Goal: Information Seeking & Learning: Find specific fact

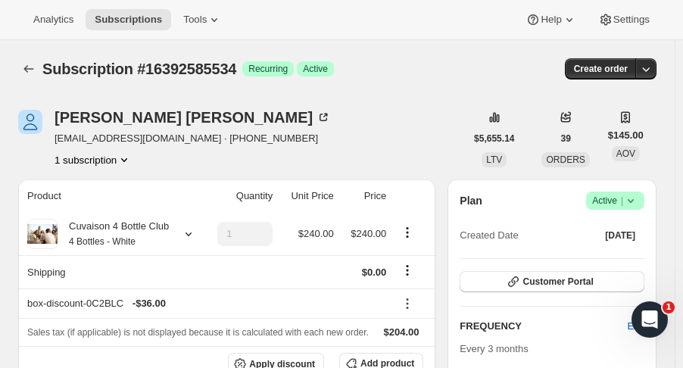
click at [23, 72] on icon "Subscriptions" at bounding box center [28, 68] width 15 height 15
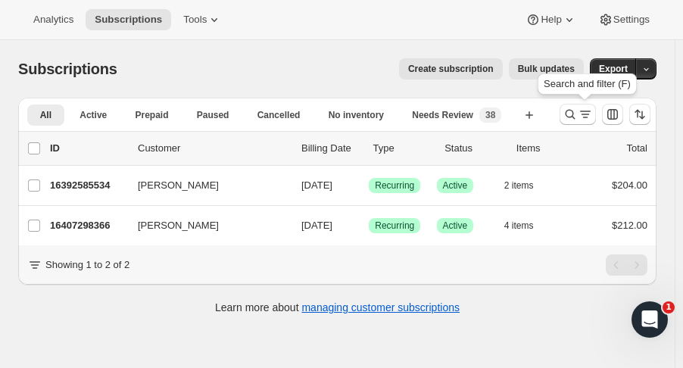
click at [578, 114] on icon "Search and filter results" at bounding box center [570, 114] width 15 height 15
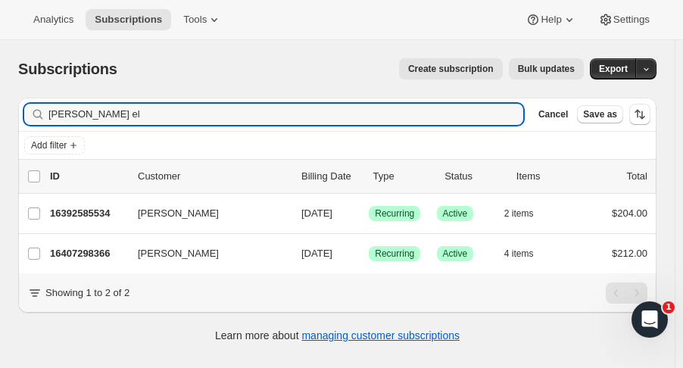
drag, startPoint x: 53, startPoint y: 107, endPoint x: -43, endPoint y: 95, distance: 96.9
click at [0, 95] on html "Analytics Subscriptions Tools Help Settings Skip to content Subscriptions. This…" at bounding box center [341, 184] width 683 height 368
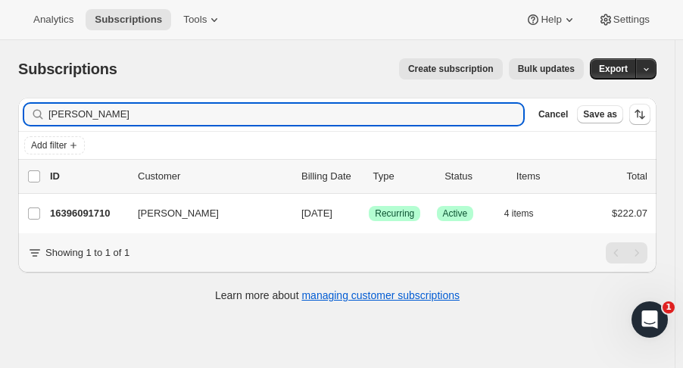
type input "[PERSON_NAME]"
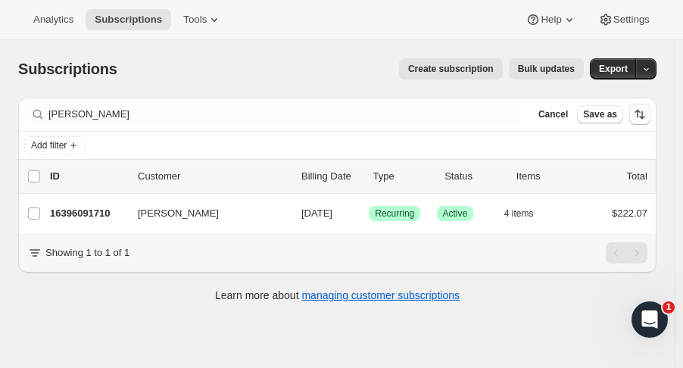
click at [69, 213] on p "16396091710" at bounding box center [88, 213] width 76 height 15
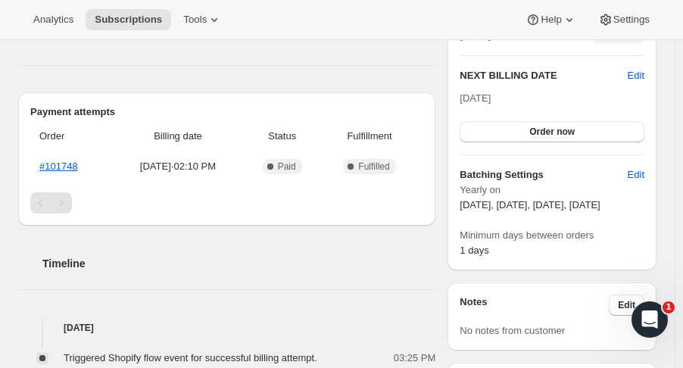
scroll to position [367, 0]
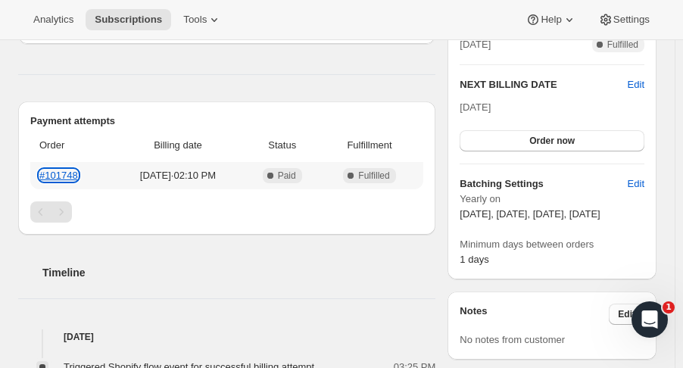
click at [73, 172] on link "#101748" at bounding box center [58, 175] width 39 height 11
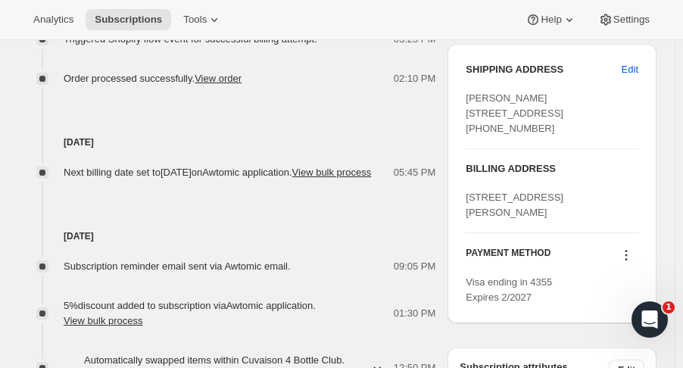
scroll to position [698, 0]
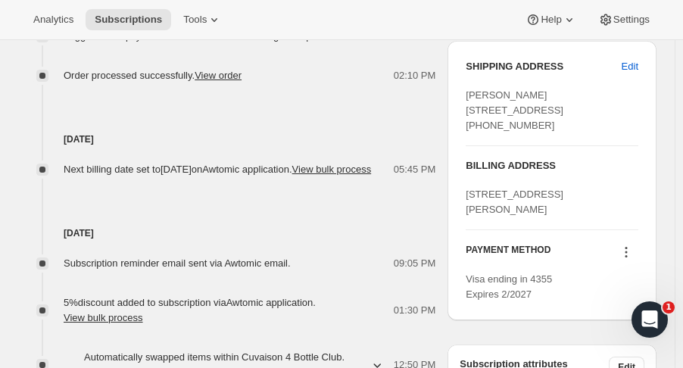
click at [638, 74] on span "Edit" at bounding box center [630, 66] width 17 height 15
select select "FL"
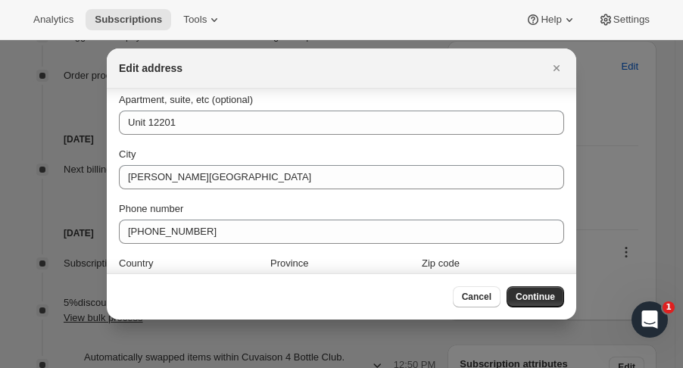
scroll to position [208, 0]
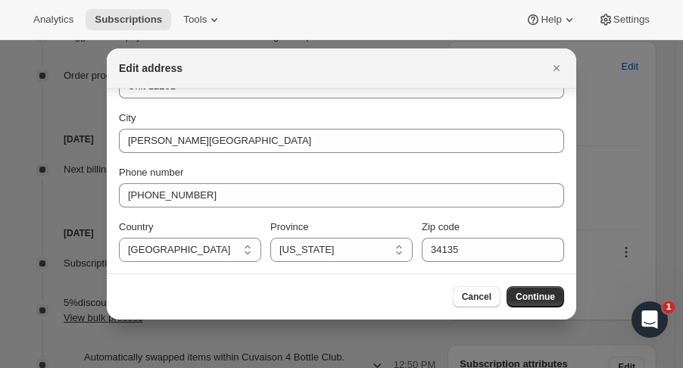
click at [486, 306] on button "Cancel" at bounding box center [477, 296] width 48 height 21
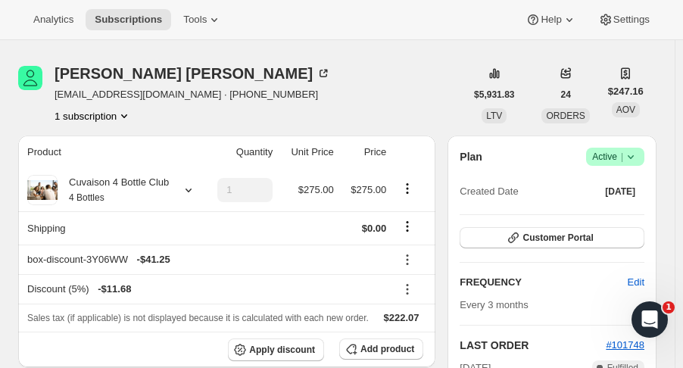
scroll to position [42, 0]
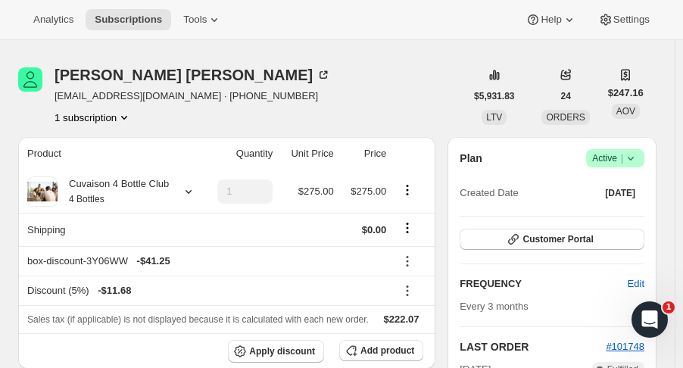
click at [575, 244] on span "Customer Portal" at bounding box center [558, 239] width 70 height 12
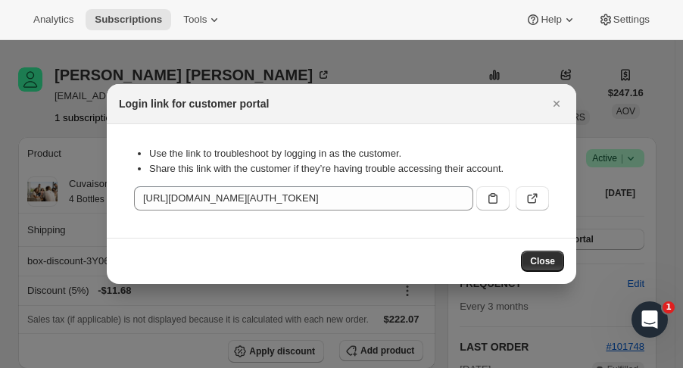
click at [535, 205] on icon ":r37:" at bounding box center [532, 198] width 15 height 15
click at [557, 107] on icon "Close" at bounding box center [556, 103] width 15 height 15
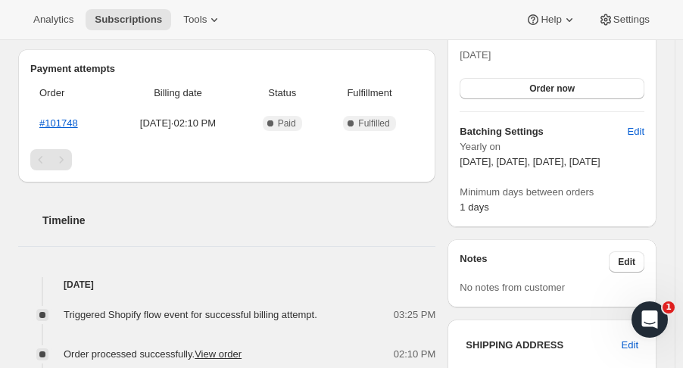
scroll to position [0, 0]
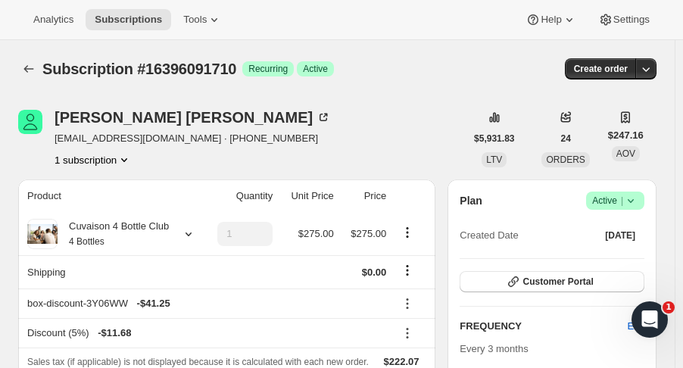
click at [181, 236] on icon at bounding box center [188, 233] width 15 height 15
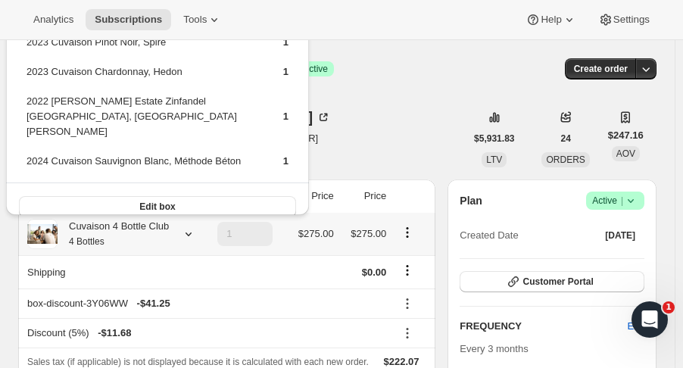
click at [388, 141] on div "Larry Gardner gardnerla@yahoo.com · +19138000027 1 subscription" at bounding box center [241, 139] width 447 height 58
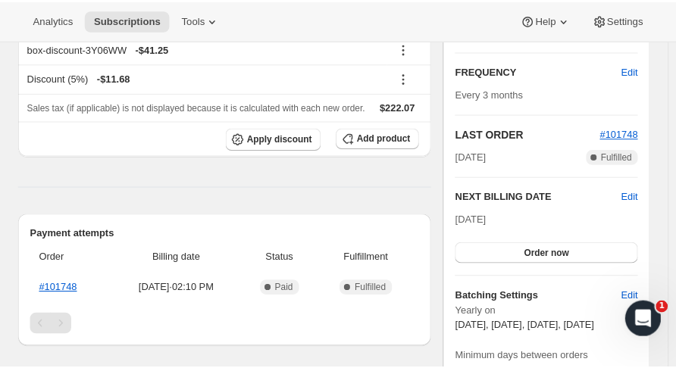
scroll to position [279, 0]
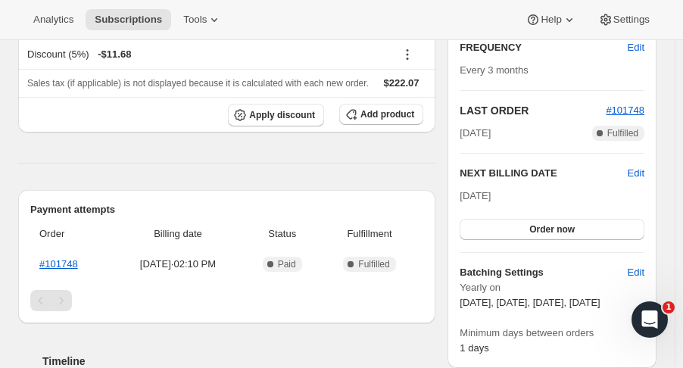
click at [596, 229] on button "Order now" at bounding box center [552, 229] width 185 height 21
click at [595, 225] on button "Click to confirm" at bounding box center [552, 229] width 185 height 21
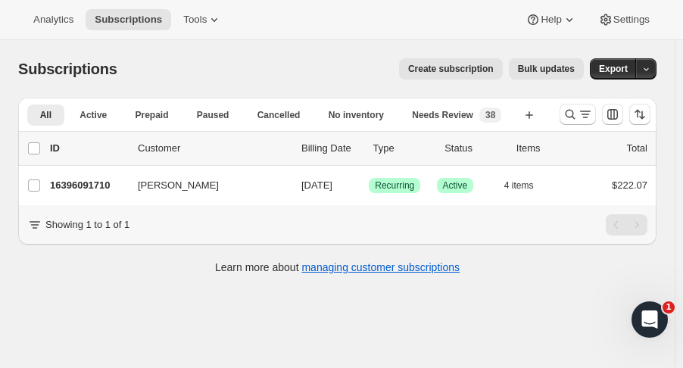
click at [572, 111] on icon "Search and filter results" at bounding box center [570, 114] width 15 height 15
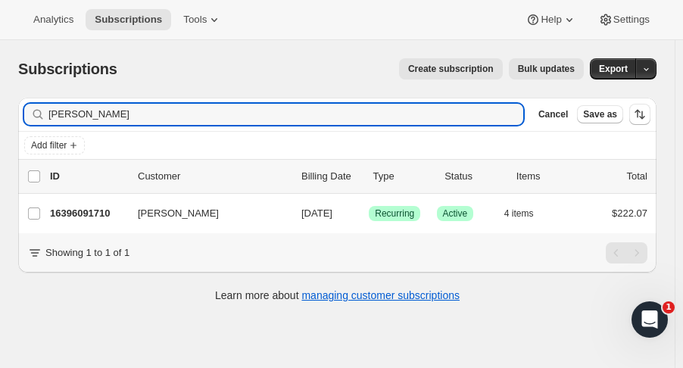
drag, startPoint x: 145, startPoint y: 105, endPoint x: -95, endPoint y: 128, distance: 241.9
click at [0, 128] on html "Analytics Subscriptions Tools Help Settings Skip to content Subscriptions. This…" at bounding box center [341, 184] width 683 height 368
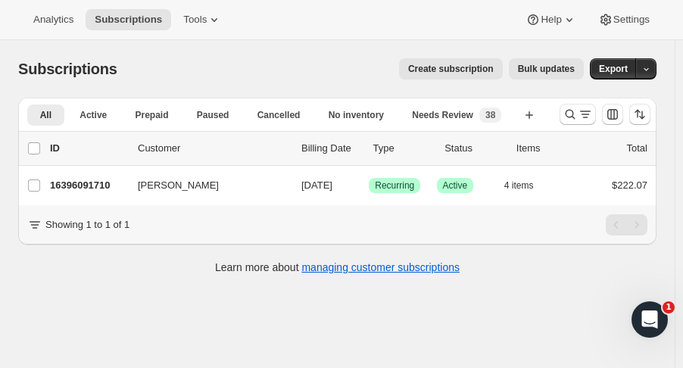
click at [576, 110] on icon "Search and filter results" at bounding box center [571, 115] width 10 height 10
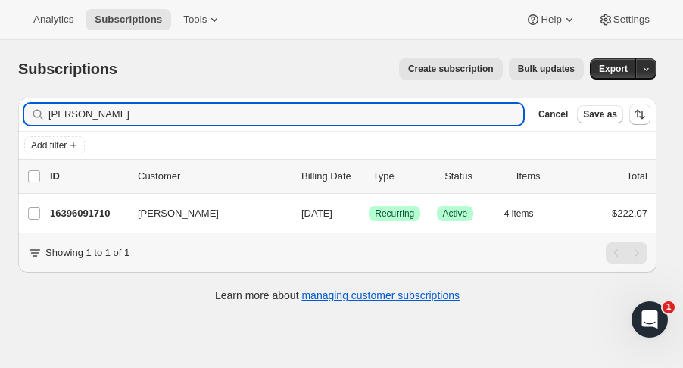
drag, startPoint x: 116, startPoint y: 120, endPoint x: -114, endPoint y: 123, distance: 230.2
click at [0, 123] on html "Analytics Subscriptions Tools Help Settings Skip to content Subscriptions. This…" at bounding box center [341, 184] width 683 height 368
type input "[PERSON_NAME]"
click at [111, 208] on p "16406905150" at bounding box center [88, 213] width 76 height 15
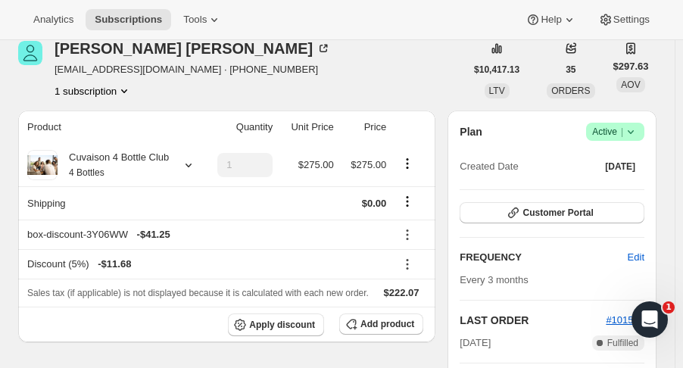
scroll to position [89, 0]
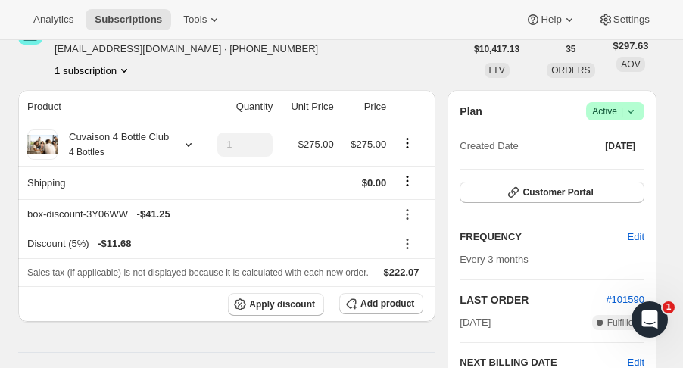
click at [164, 151] on div "Cuvaison 4 Bottle Club 4 Bottles" at bounding box center [113, 144] width 111 height 30
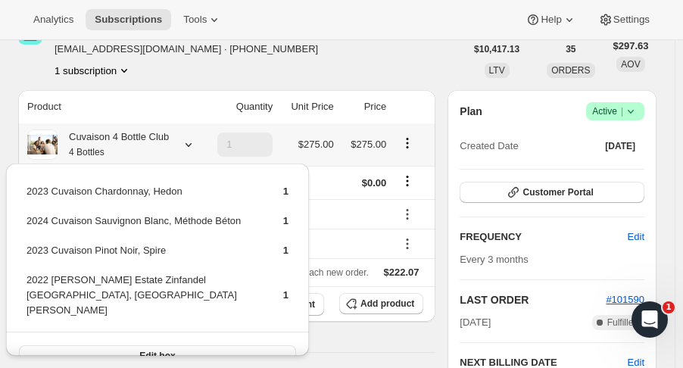
scroll to position [0, 0]
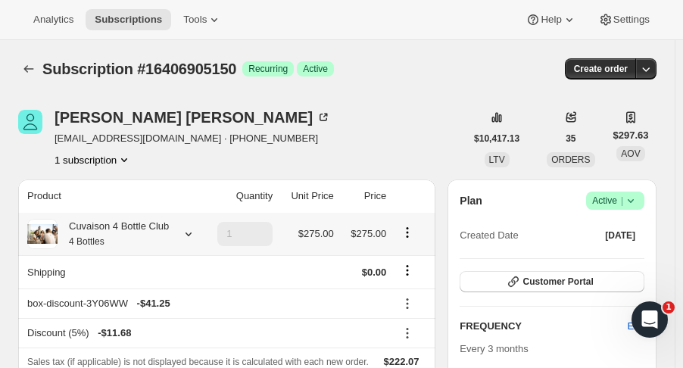
click at [651, 76] on icon "button" at bounding box center [645, 68] width 15 height 15
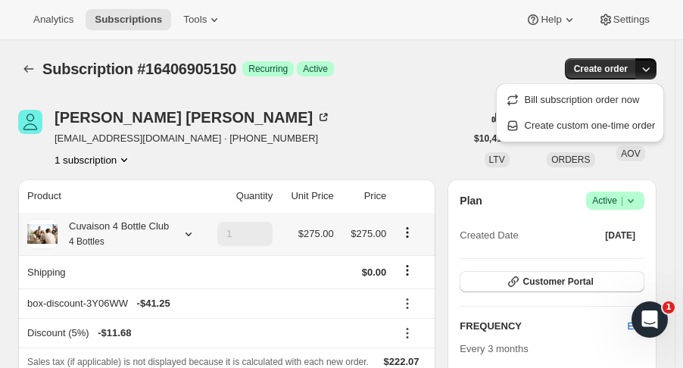
click at [630, 129] on span "Create custom one-time order" at bounding box center [590, 125] width 131 height 11
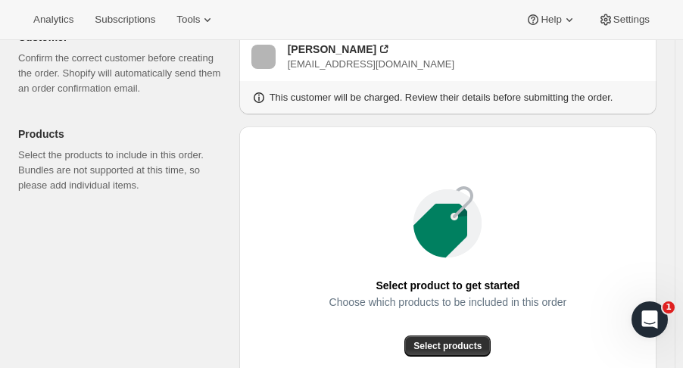
scroll to position [107, 0]
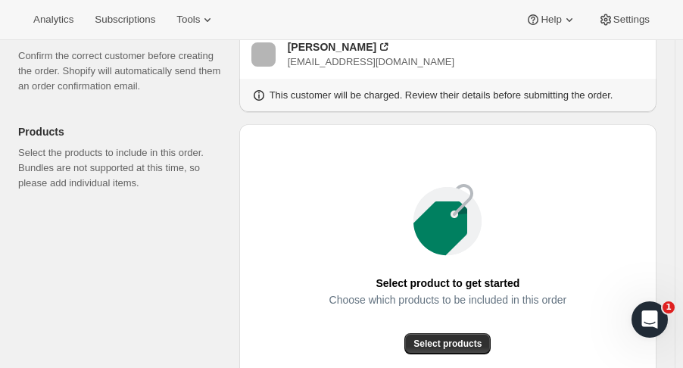
click at [469, 334] on button "Select products" at bounding box center [447, 343] width 86 height 21
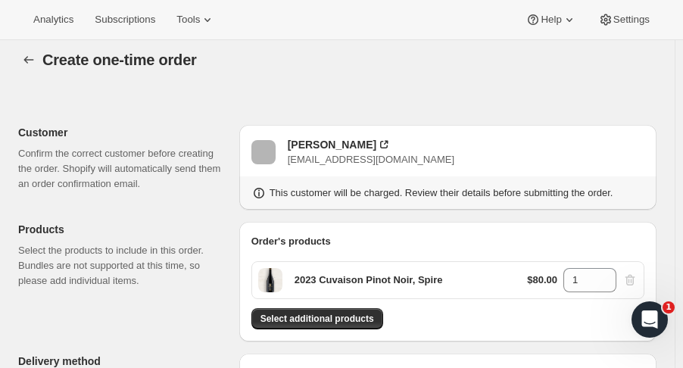
scroll to position [6, 0]
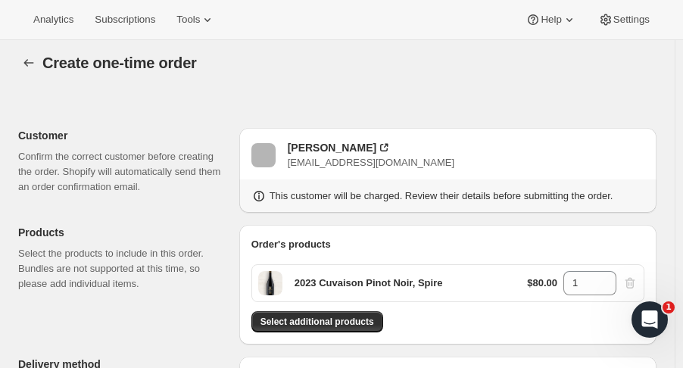
click at [352, 320] on span "Select additional products" at bounding box center [318, 322] width 114 height 12
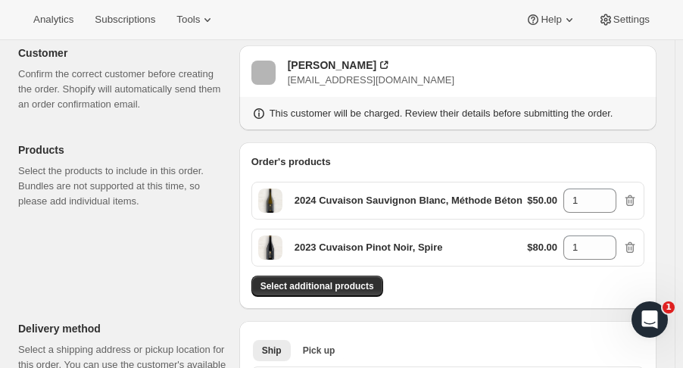
scroll to position [100, 0]
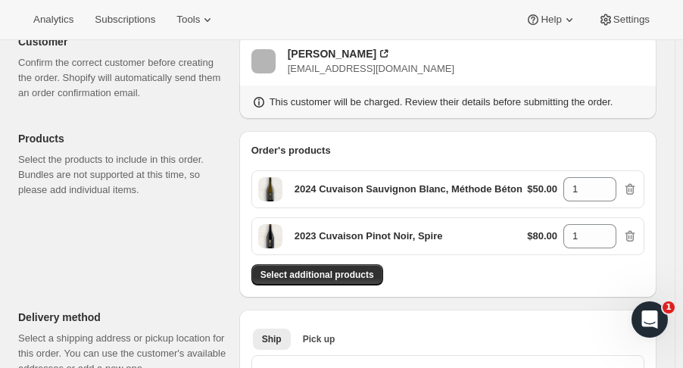
click at [352, 273] on span "Select additional products" at bounding box center [318, 275] width 114 height 12
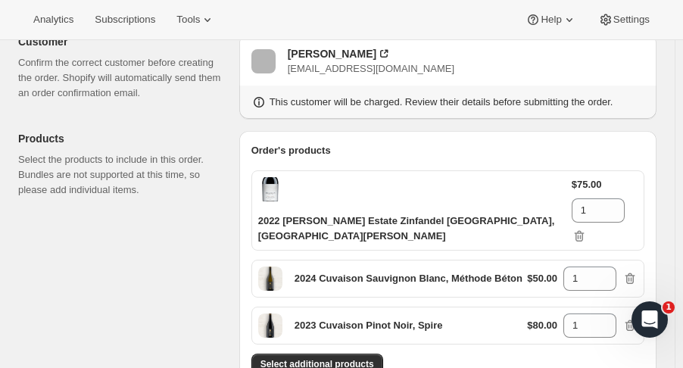
click at [368, 358] on span "Select additional products" at bounding box center [318, 364] width 114 height 12
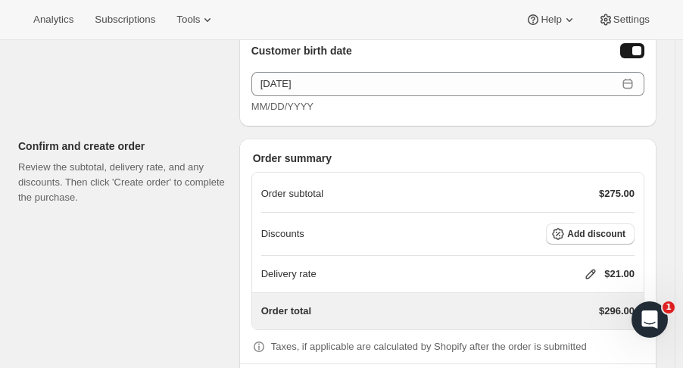
scroll to position [1905, 0]
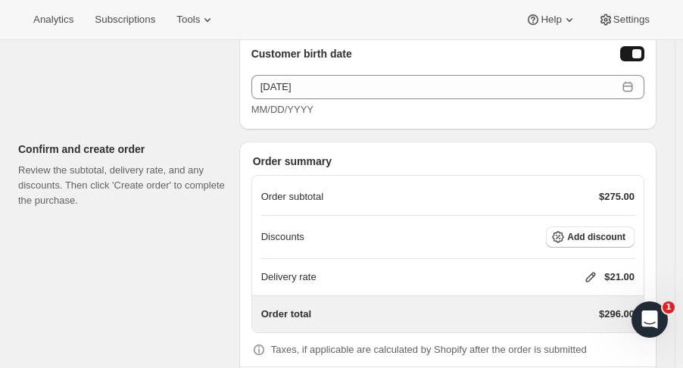
click at [614, 226] on button "Add discount" at bounding box center [590, 236] width 89 height 21
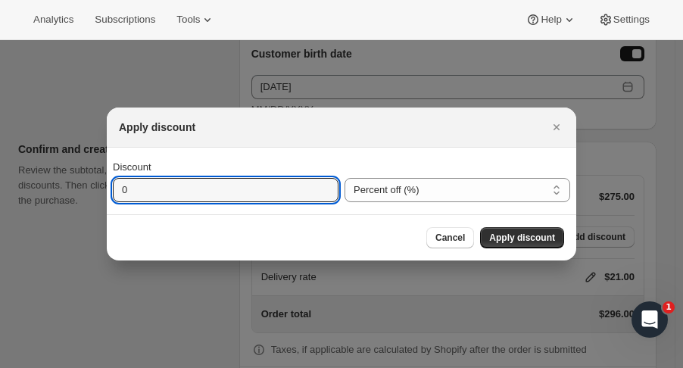
click at [290, 186] on input "0" at bounding box center [214, 190] width 203 height 24
type input "100"
click at [529, 246] on button "Apply discount" at bounding box center [522, 237] width 84 height 21
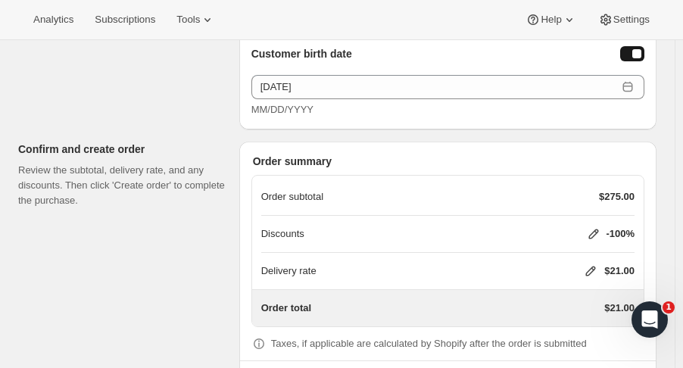
click at [596, 267] on icon at bounding box center [591, 272] width 10 height 10
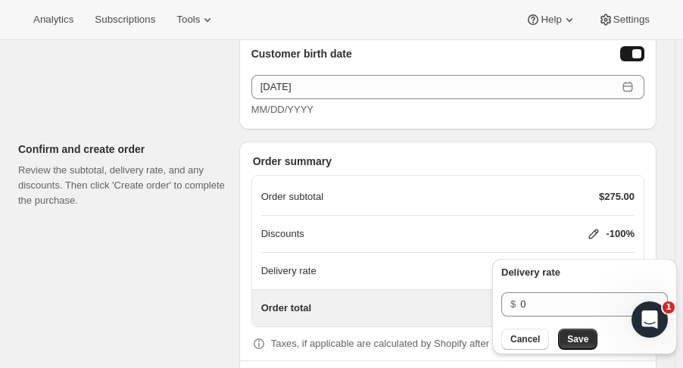
click at [576, 339] on span "Save" at bounding box center [577, 339] width 21 height 12
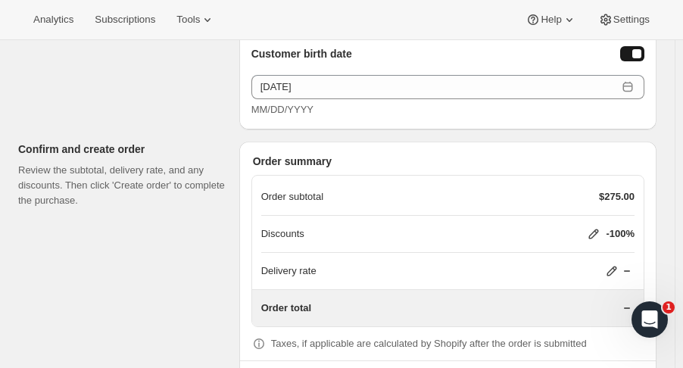
scroll to position [1946, 0]
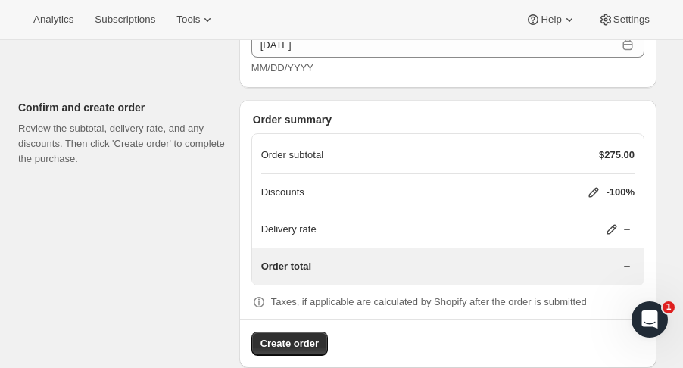
click at [309, 336] on span "Create order" at bounding box center [290, 343] width 58 height 15
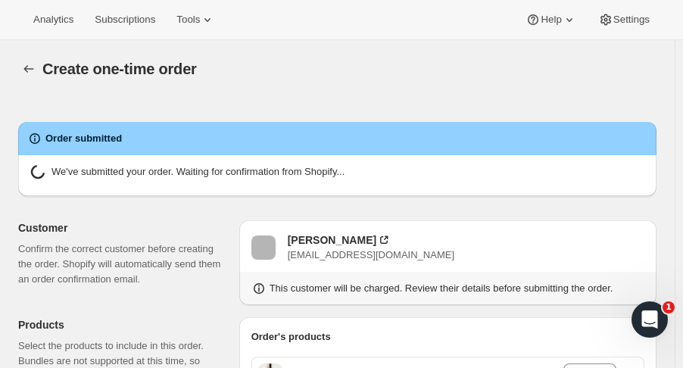
radio input "true"
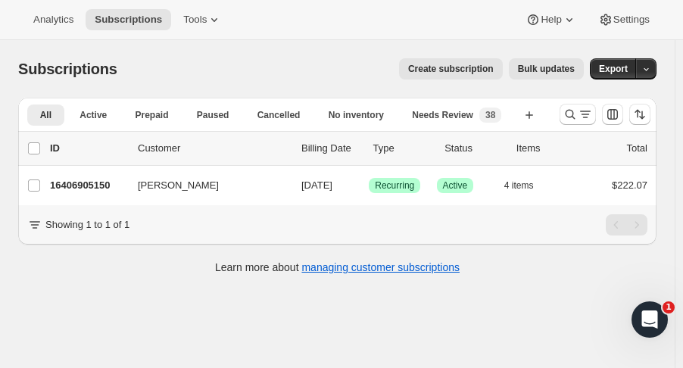
click at [576, 117] on icon "Search and filter results" at bounding box center [570, 114] width 15 height 15
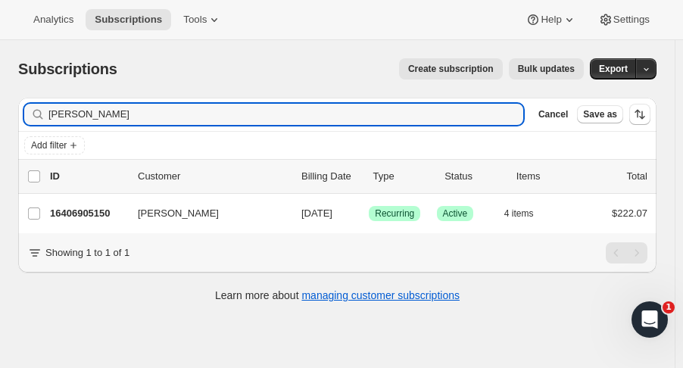
drag, startPoint x: 104, startPoint y: 117, endPoint x: -72, endPoint y: 143, distance: 177.7
click at [0, 143] on html "Analytics Subscriptions Tools Help Settings Skip to content Subscriptions. This…" at bounding box center [341, 184] width 683 height 368
type input "n"
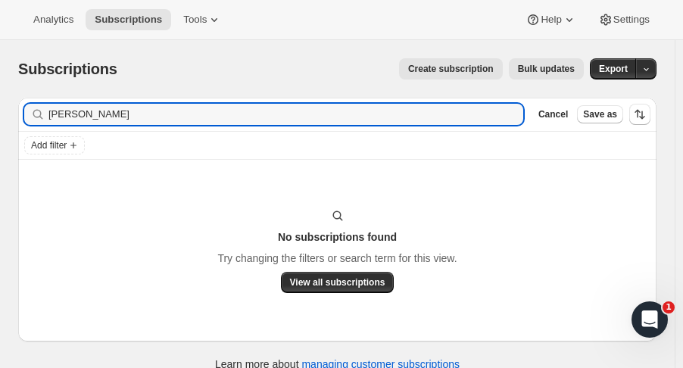
drag, startPoint x: 107, startPoint y: 120, endPoint x: -7, endPoint y: 101, distance: 115.3
click at [0, 101] on html "Analytics Subscriptions Tools Help Settings Skip to content Subscriptions. This…" at bounding box center [341, 184] width 683 height 368
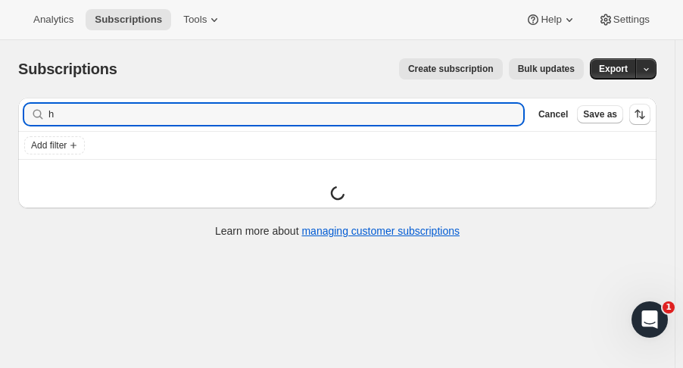
type input "h"
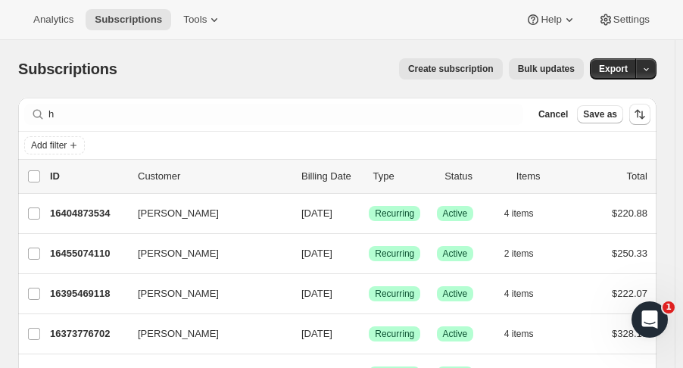
click at [568, 114] on span "Cancel" at bounding box center [553, 114] width 30 height 12
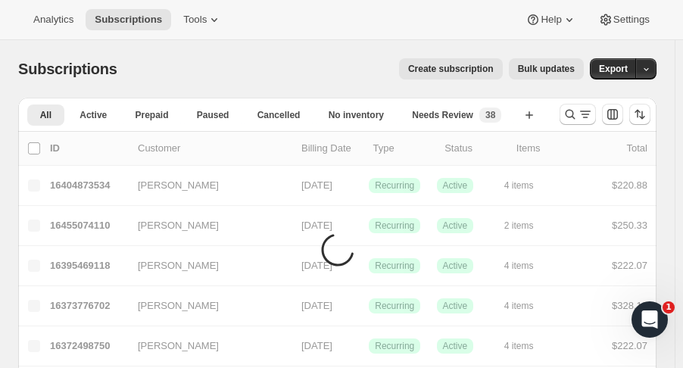
click at [578, 119] on icon "Search and filter results" at bounding box center [570, 114] width 15 height 15
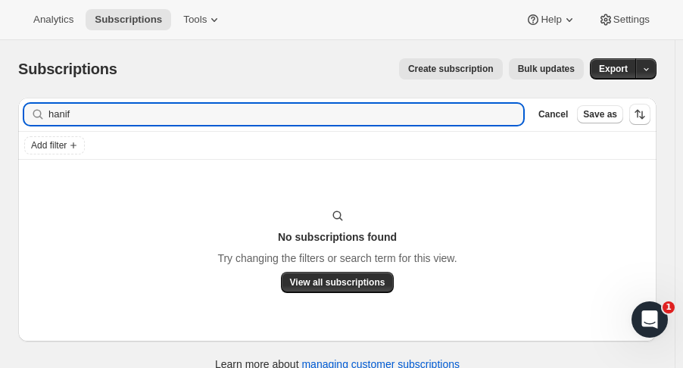
type input "hanif"
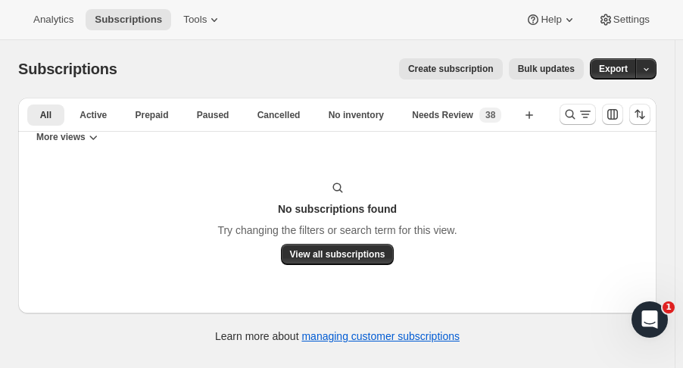
click at [576, 117] on icon "Search and filter results" at bounding box center [571, 115] width 10 height 10
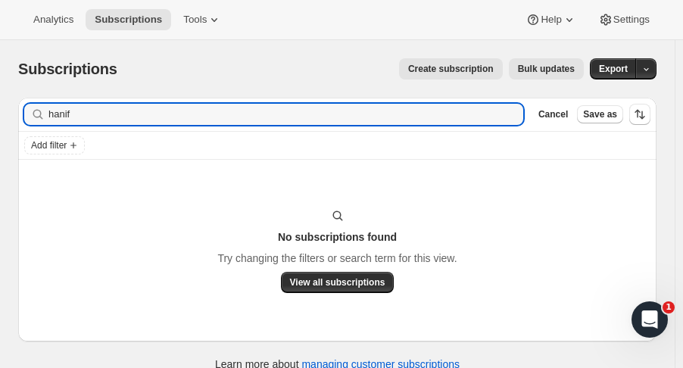
drag, startPoint x: 93, startPoint y: 114, endPoint x: -97, endPoint y: 123, distance: 190.3
click at [0, 123] on html "Analytics Subscriptions Tools Help Settings Skip to content Subscriptions. This…" at bounding box center [341, 184] width 683 height 368
drag, startPoint x: 39, startPoint y: 116, endPoint x: -36, endPoint y: 117, distance: 75.7
click at [0, 117] on html "Analytics Subscriptions Tools Help Settings Skip to content Subscriptions. This…" at bounding box center [341, 184] width 683 height 368
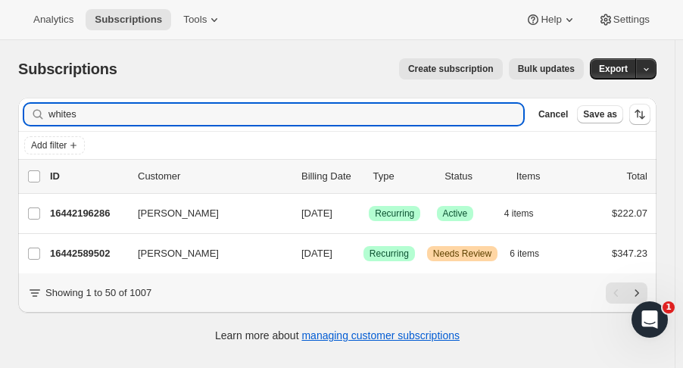
type input "whites"
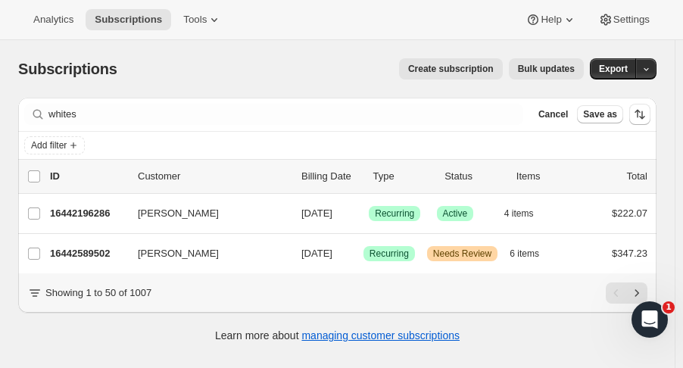
click at [567, 112] on span "Cancel" at bounding box center [553, 114] width 30 height 12
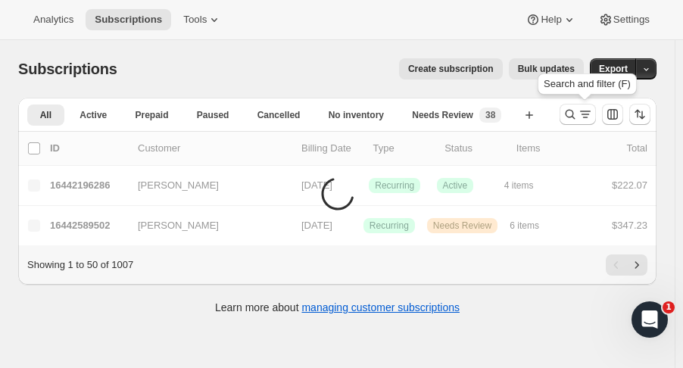
click at [568, 117] on button "Search and filter results" at bounding box center [578, 114] width 36 height 21
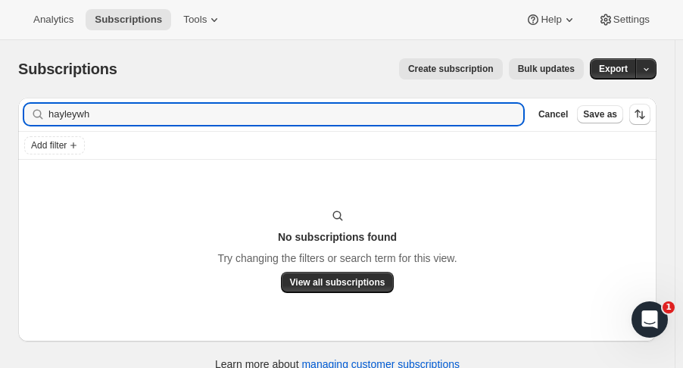
type input "hayleywh"
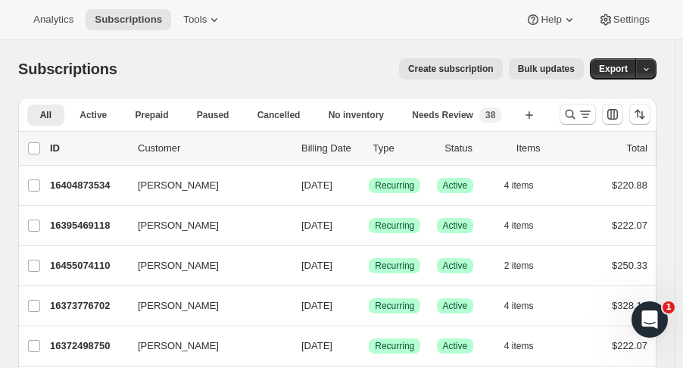
click at [573, 120] on icon "Search and filter results" at bounding box center [570, 114] width 15 height 15
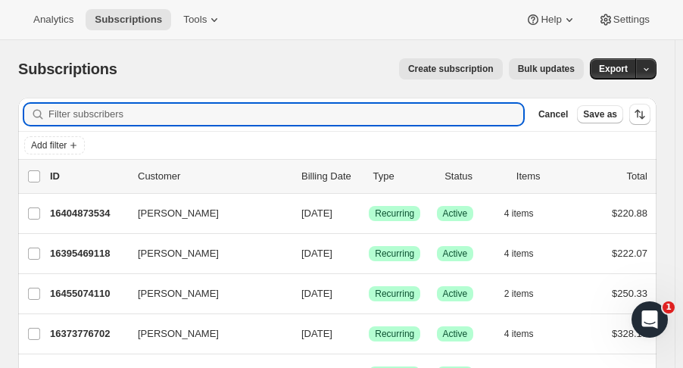
click at [156, 111] on input "Filter subscribers" at bounding box center [285, 114] width 475 height 21
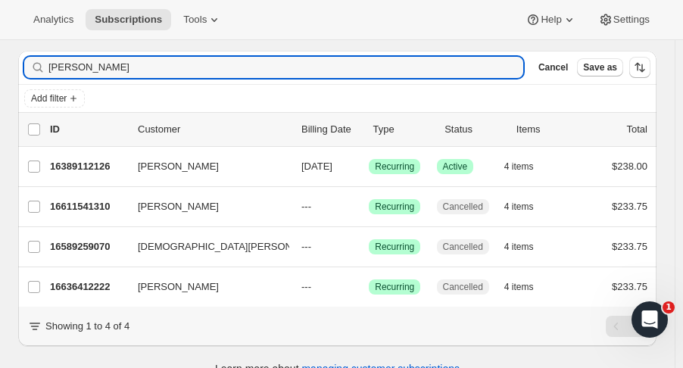
scroll to position [46, 0]
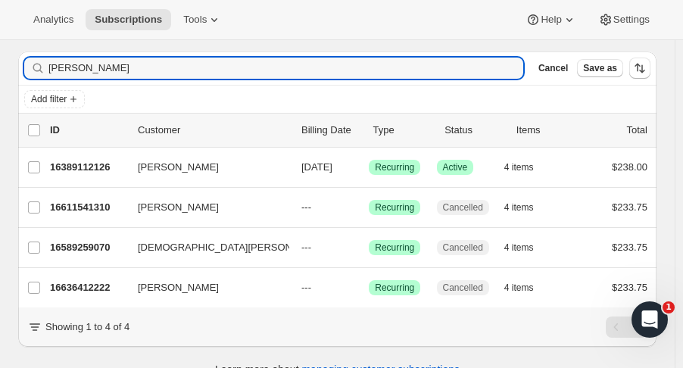
type input "haley"
click at [95, 173] on p "16389112126" at bounding box center [88, 167] width 76 height 15
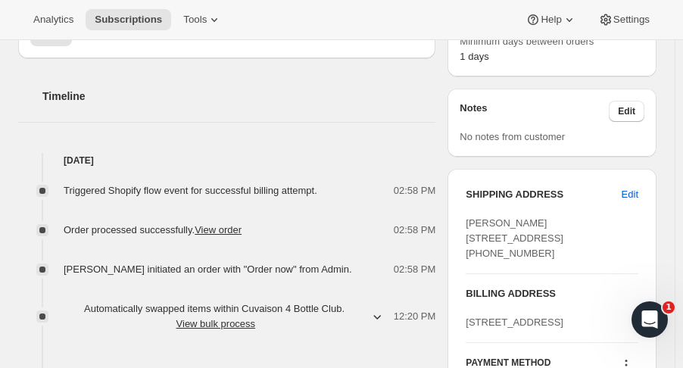
scroll to position [571, 0]
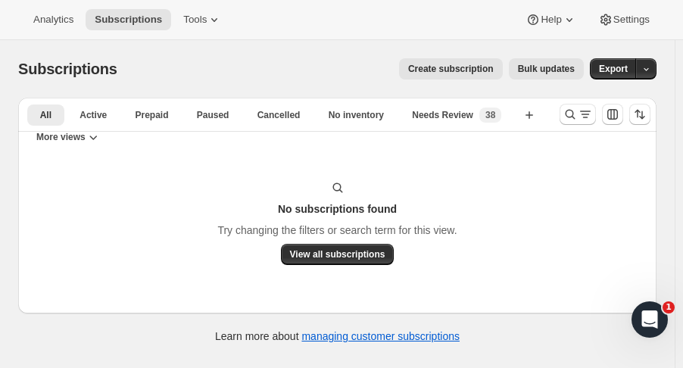
click at [573, 114] on icon "Search and filter results" at bounding box center [571, 115] width 10 height 10
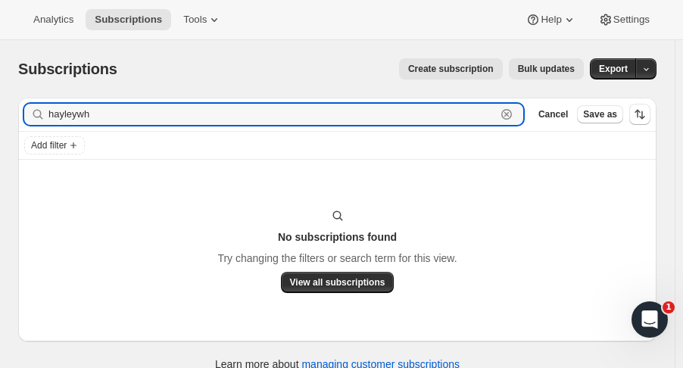
click at [510, 114] on icon "button" at bounding box center [506, 114] width 5 height 5
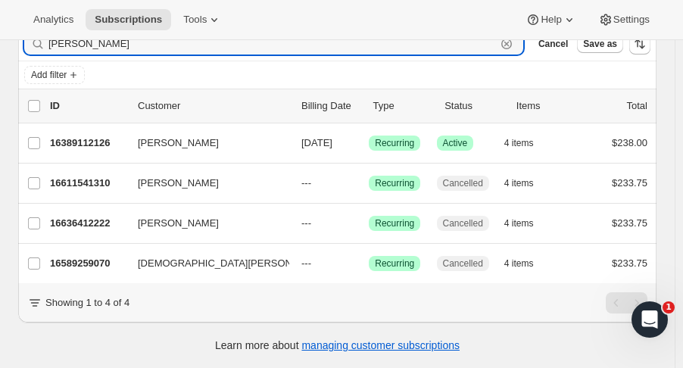
scroll to position [78, 0]
type input "[PERSON_NAME]"
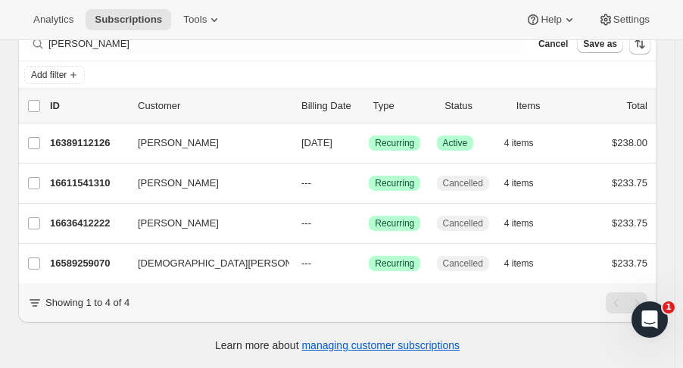
scroll to position [0, 0]
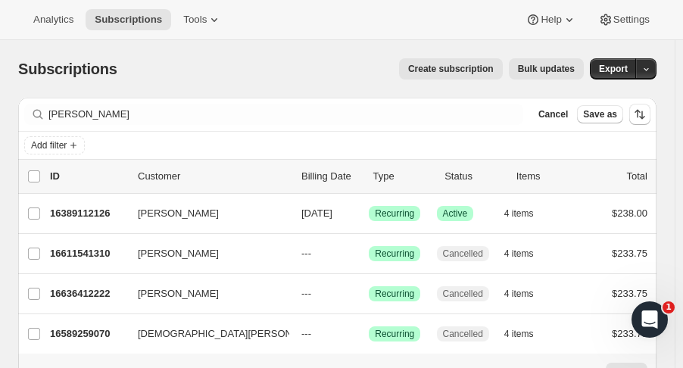
click at [568, 118] on span "Cancel" at bounding box center [553, 114] width 30 height 12
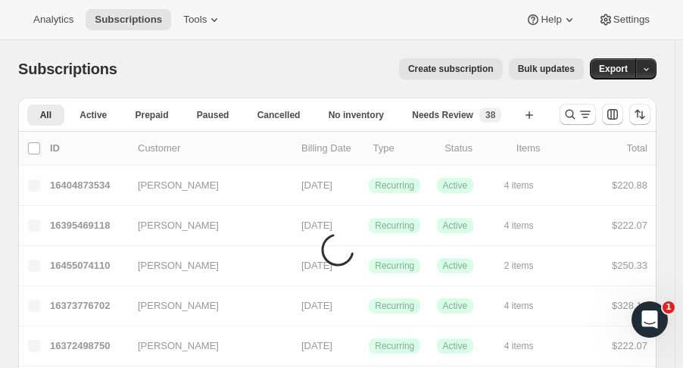
click at [578, 115] on icon "Search and filter results" at bounding box center [570, 114] width 15 height 15
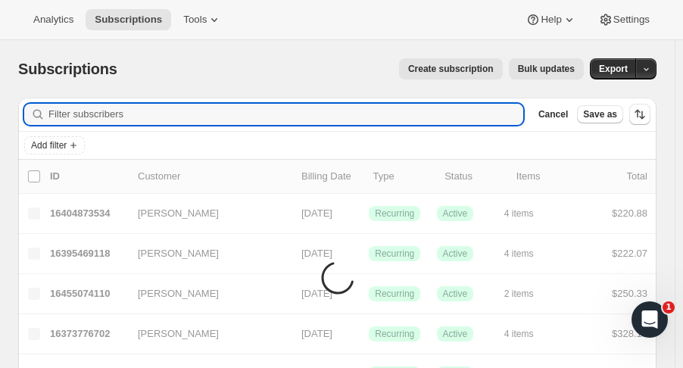
click at [105, 119] on input "Filter subscribers" at bounding box center [285, 114] width 475 height 21
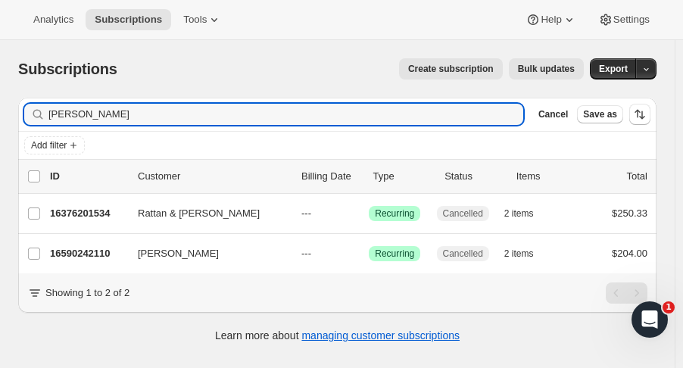
type input "dori"
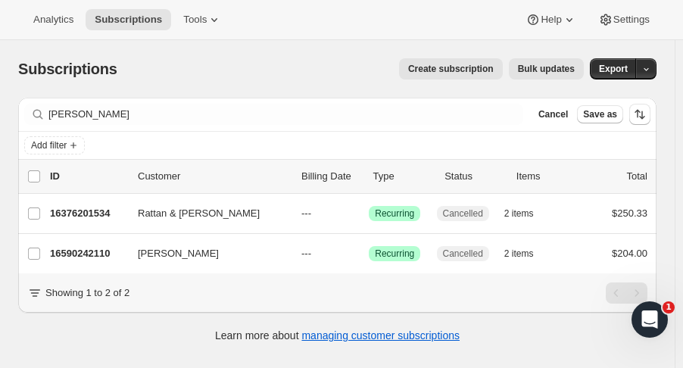
click at [101, 244] on div "16590242110 Doris Harry --- Success Recurring Cancelled 2 items $204.00" at bounding box center [349, 253] width 598 height 21
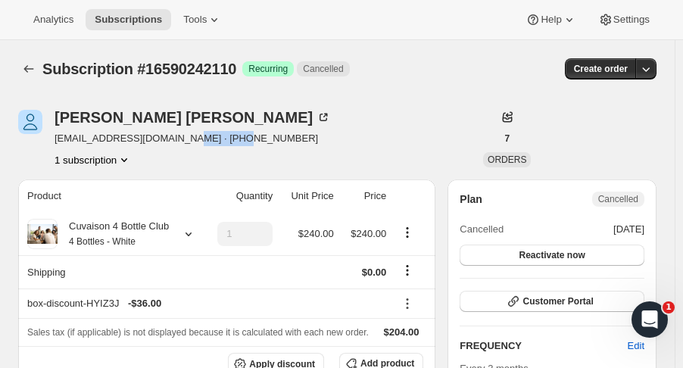
drag, startPoint x: 234, startPoint y: 142, endPoint x: 176, endPoint y: 142, distance: 58.3
click at [176, 142] on div "Doris Harry djharry011@gmail.com · +14083358096 1 subscription" at bounding box center [241, 139] width 447 height 58
copy span "4083358096"
click at [24, 64] on icon "Subscriptions" at bounding box center [28, 68] width 15 height 15
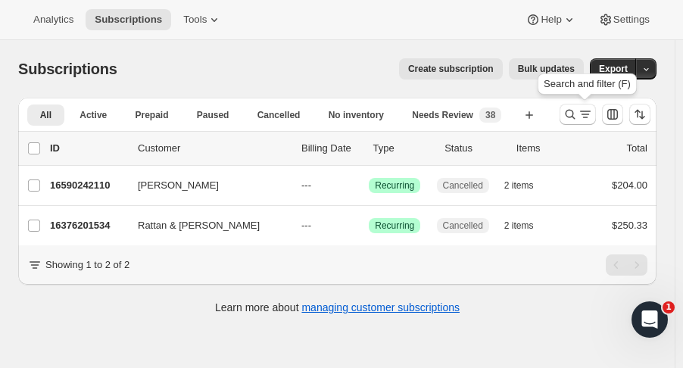
click at [571, 112] on icon "Search and filter results" at bounding box center [570, 114] width 15 height 15
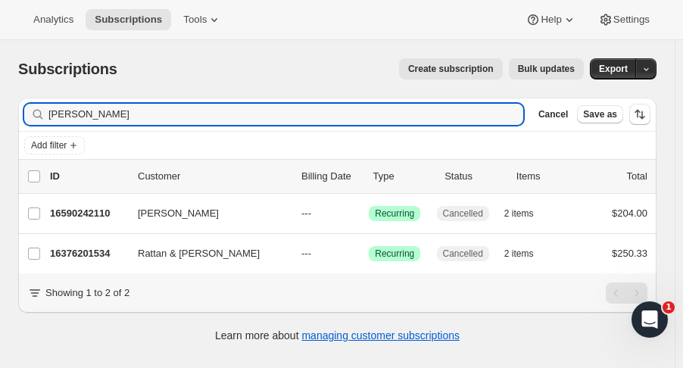
drag, startPoint x: 107, startPoint y: 109, endPoint x: -52, endPoint y: 110, distance: 159.0
click at [0, 110] on html "Analytics Subscriptions Tools Help Settings Skip to content Subscriptions. This…" at bounding box center [341, 184] width 683 height 368
type input "entrop"
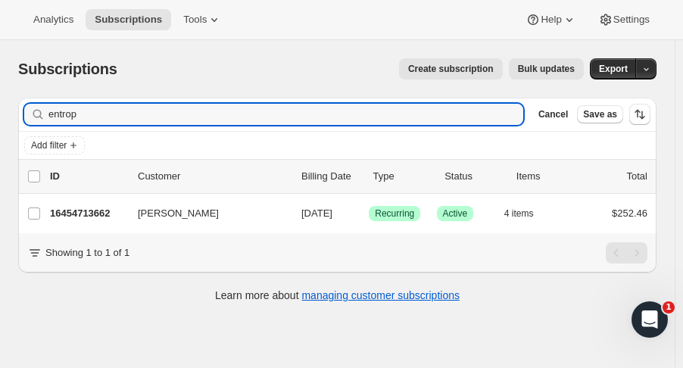
click at [105, 218] on p "16454713662" at bounding box center [88, 213] width 76 height 15
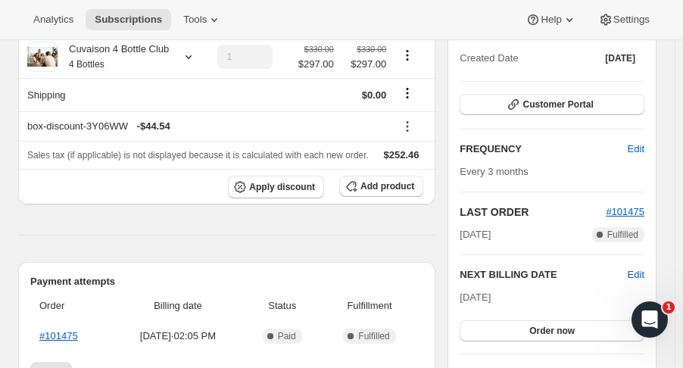
scroll to position [173, 0]
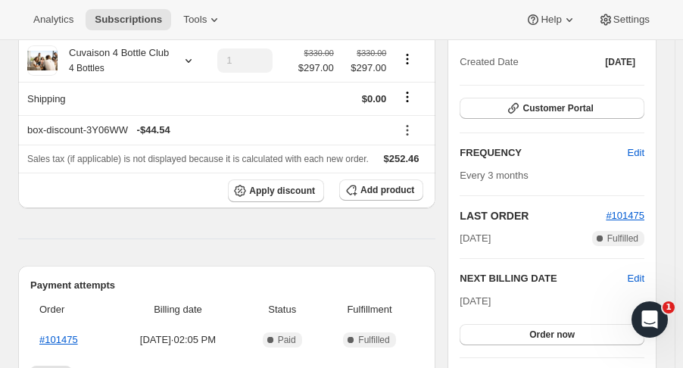
click at [574, 111] on span "Customer Portal" at bounding box center [558, 108] width 70 height 12
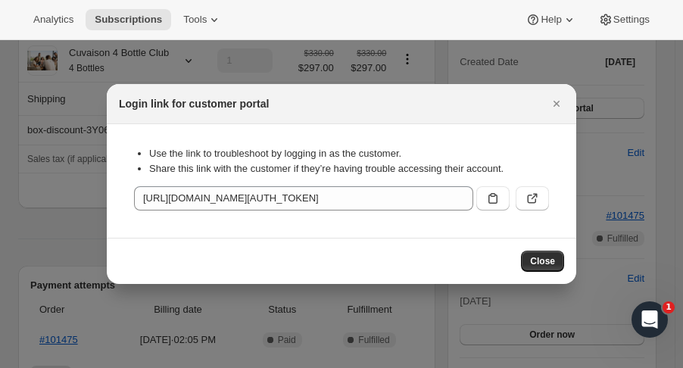
click at [535, 194] on icon ":rqe:" at bounding box center [532, 198] width 15 height 15
click at [559, 103] on icon "Close" at bounding box center [556, 103] width 15 height 15
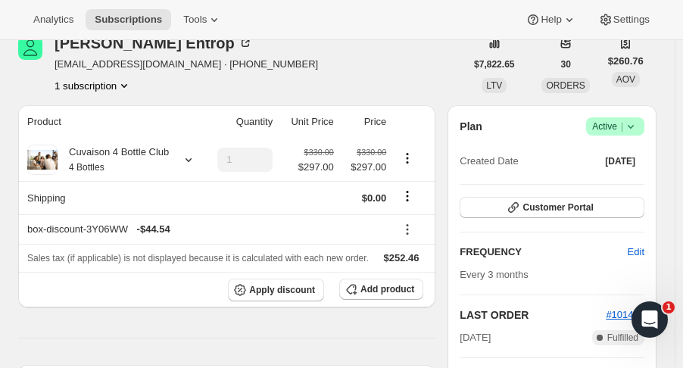
scroll to position [0, 0]
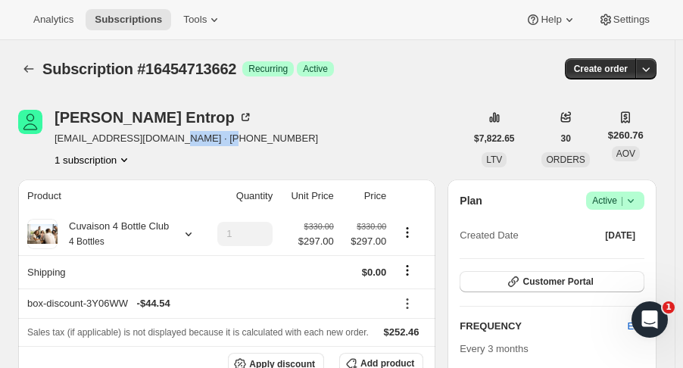
drag, startPoint x: 229, startPoint y: 135, endPoint x: 166, endPoint y: 135, distance: 62.9
click at [166, 135] on div "Bob Entrop bobjr@northmar.com · +12063900795 1 subscription" at bounding box center [241, 139] width 447 height 58
copy span "2063900795"
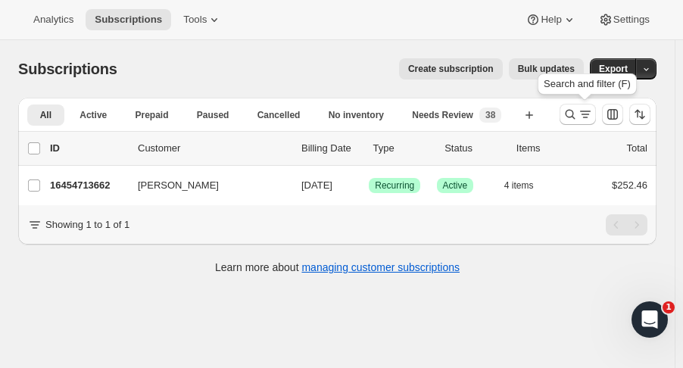
click at [575, 114] on icon "Search and filter results" at bounding box center [570, 114] width 15 height 15
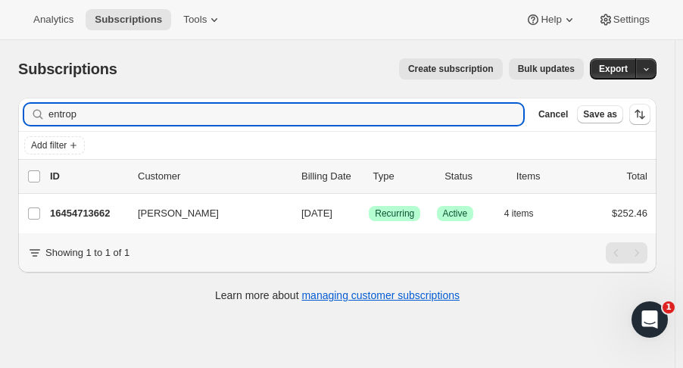
drag, startPoint x: 40, startPoint y: 118, endPoint x: -41, endPoint y: 123, distance: 81.2
click at [0, 123] on html "Analytics Subscriptions Tools Help Settings Skip to content Subscriptions. This…" at bounding box center [341, 184] width 683 height 368
type input "denise tib"
click at [92, 214] on p "16437739838" at bounding box center [88, 213] width 76 height 15
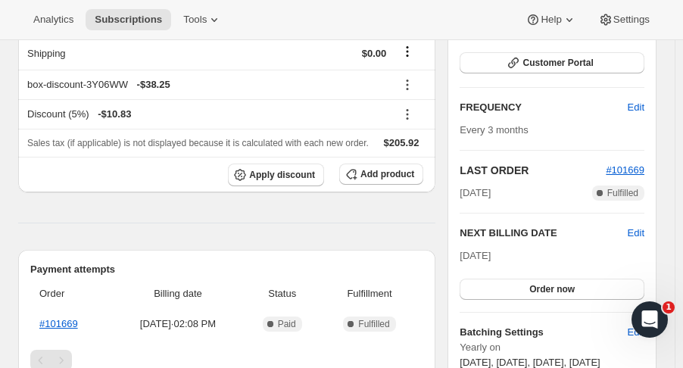
scroll to position [310, 0]
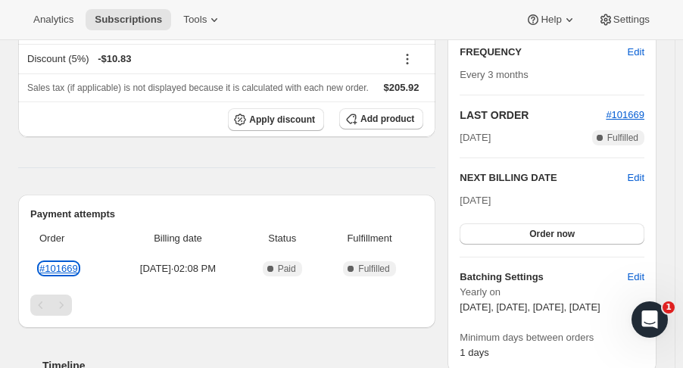
click at [61, 263] on link "#101669" at bounding box center [58, 268] width 39 height 11
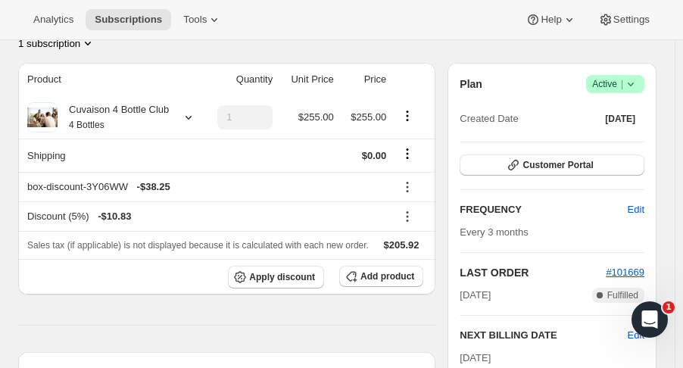
scroll to position [0, 0]
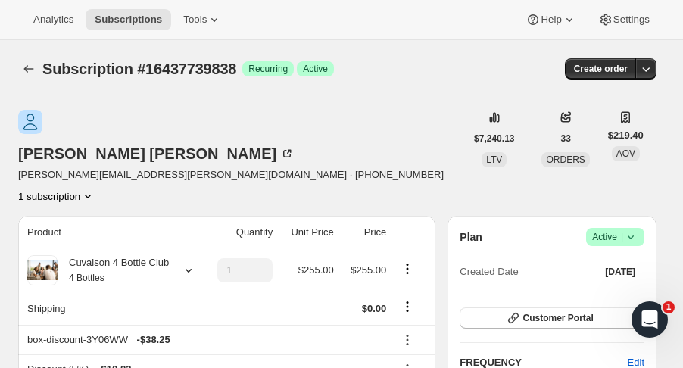
click at [30, 61] on button "Subscriptions" at bounding box center [28, 68] width 21 height 21
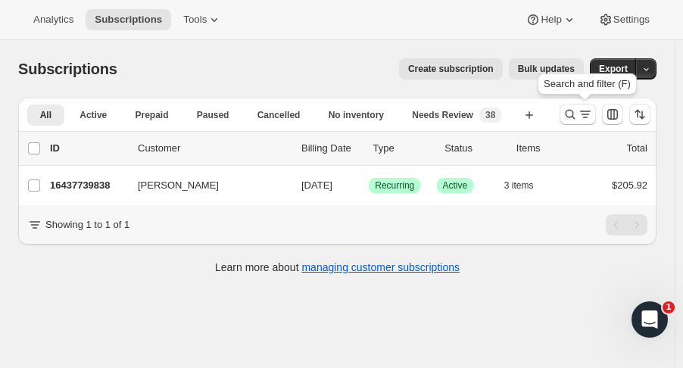
click at [578, 109] on icon "Search and filter results" at bounding box center [570, 114] width 15 height 15
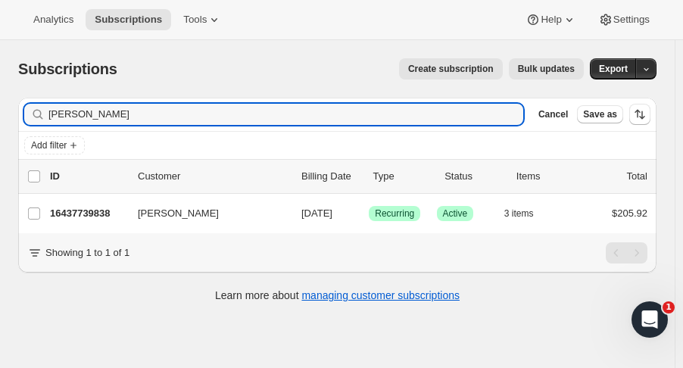
drag, startPoint x: 114, startPoint y: 117, endPoint x: -73, endPoint y: 114, distance: 187.1
click at [0, 114] on html "Analytics Subscriptions Tools Help Settings Skip to content Subscriptions. This…" at bounding box center [341, 184] width 683 height 368
type input "mark dyn"
click at [61, 220] on p "16454451518" at bounding box center [88, 213] width 76 height 15
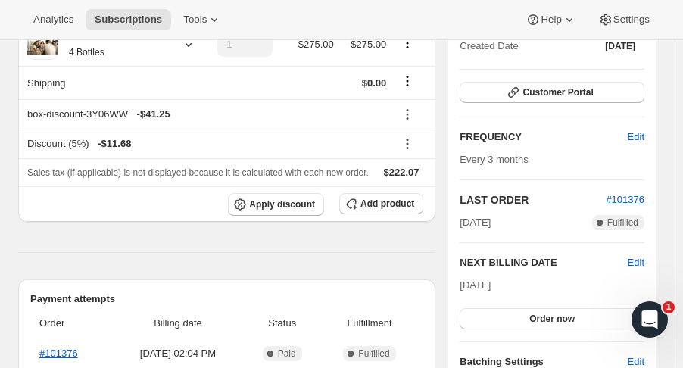
scroll to position [192, 0]
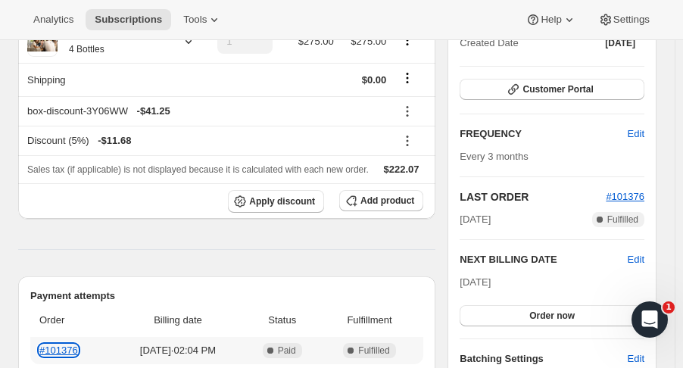
click at [58, 348] on link "#101376" at bounding box center [58, 350] width 39 height 11
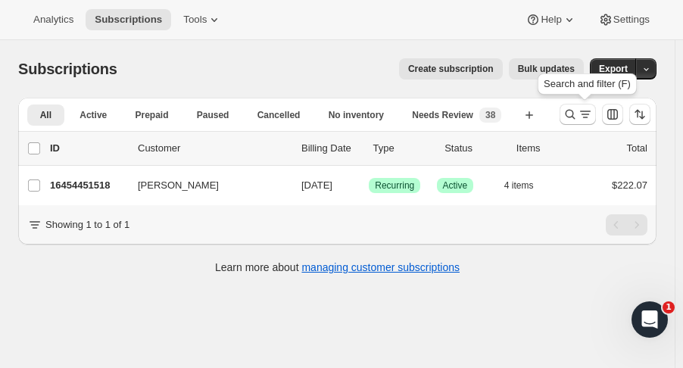
click at [578, 114] on icon "Search and filter results" at bounding box center [570, 114] width 15 height 15
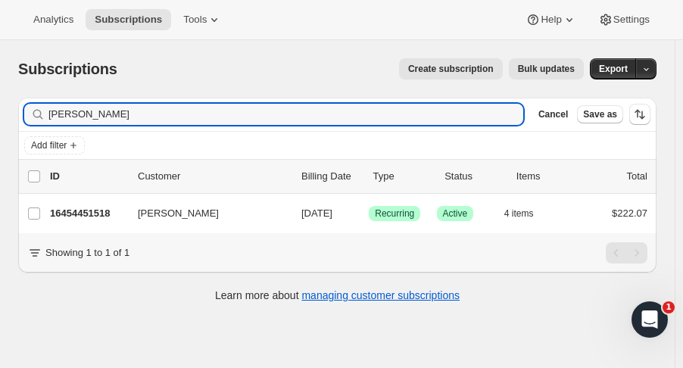
drag, startPoint x: 100, startPoint y: 120, endPoint x: -42, endPoint y: 136, distance: 143.2
click at [0, 136] on html "Analytics Subscriptions Tools Help Settings Skip to content Subscriptions. This…" at bounding box center [341, 184] width 683 height 368
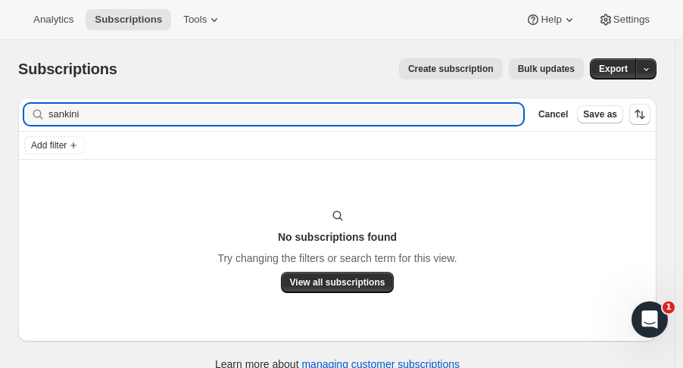
click at [71, 115] on input "sankini" at bounding box center [285, 114] width 475 height 21
drag, startPoint x: 95, startPoint y: 113, endPoint x: -70, endPoint y: 121, distance: 165.3
click at [0, 121] on html "Analytics Subscriptions Tools Help Settings Skip to content Subscriptions. This…" at bounding box center [341, 184] width 683 height 368
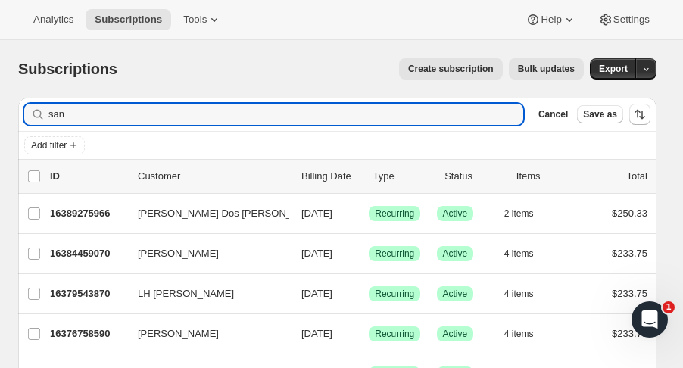
type input "san"
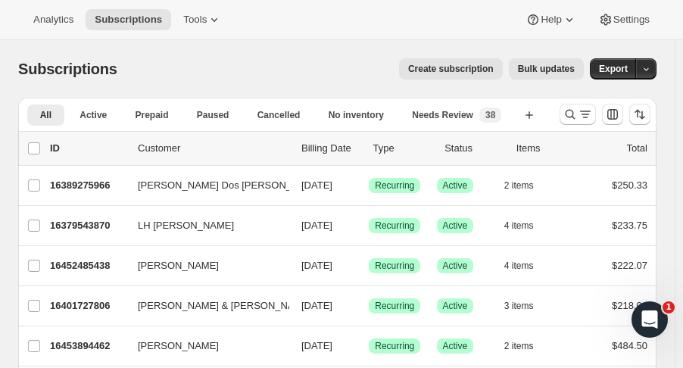
click at [577, 117] on icon "Search and filter results" at bounding box center [570, 114] width 15 height 15
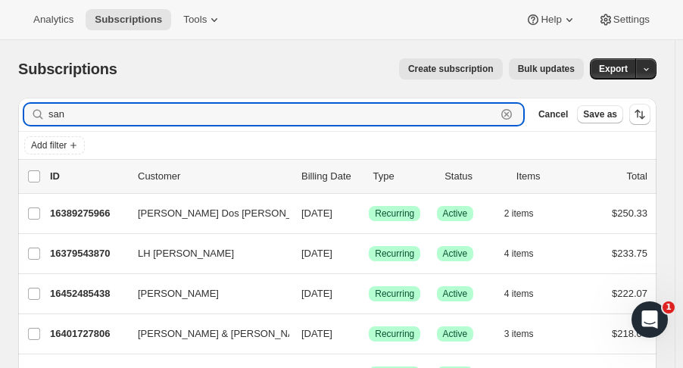
drag, startPoint x: 145, startPoint y: 112, endPoint x: -8, endPoint y: 98, distance: 154.4
click at [0, 98] on html "Analytics Subscriptions Tools Help Settings Skip to content Subscriptions. This…" at bounding box center [341, 184] width 683 height 368
type input "denise tib"
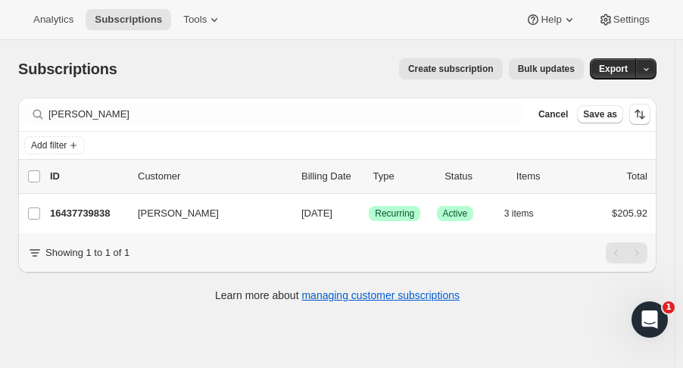
click at [77, 210] on p "16437739838" at bounding box center [88, 213] width 76 height 15
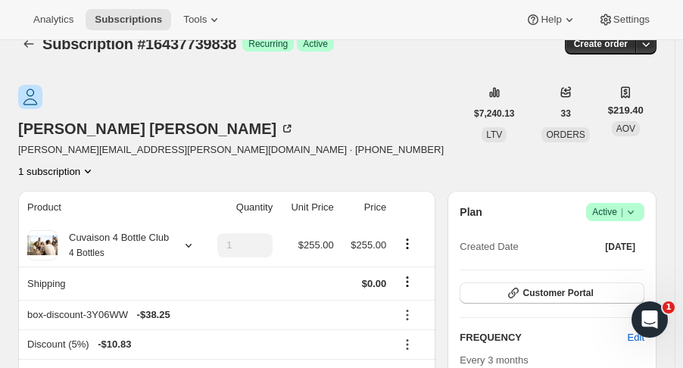
scroll to position [25, 0]
drag, startPoint x: 52, startPoint y: 119, endPoint x: 168, endPoint y: 117, distance: 115.9
click at [168, 117] on div "Denise Tibbits denise.tibbits@yahoo.com · +17344974862 1 subscription" at bounding box center [241, 132] width 447 height 94
click at [168, 142] on span "denise.tibbits@yahoo.com · +17344974862" at bounding box center [231, 149] width 426 height 15
click at [158, 142] on span "denise.tibbits@yahoo.com · +17344974862" at bounding box center [231, 149] width 426 height 15
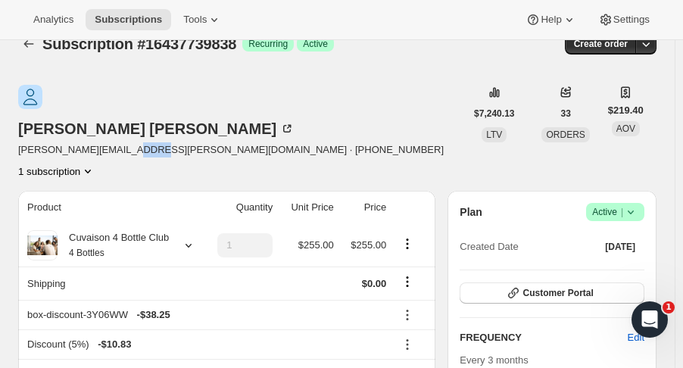
click at [158, 142] on span "denise.tibbits@yahoo.com · +17344974862" at bounding box center [231, 149] width 426 height 15
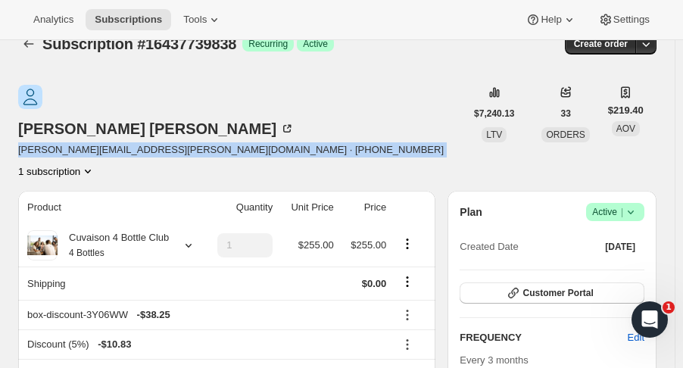
click at [158, 142] on span "denise.tibbits@yahoo.com · +17344974862" at bounding box center [231, 149] width 426 height 15
copy span "denise.tibbits@yahoo.com · +17344974862"
click at [24, 51] on button "Subscriptions" at bounding box center [28, 43] width 21 height 21
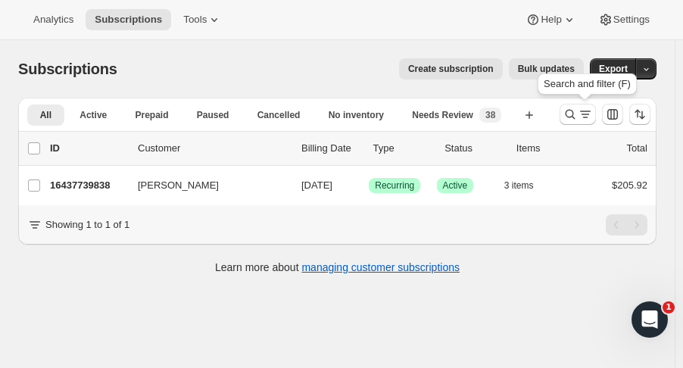
click at [573, 111] on icon "Search and filter results" at bounding box center [570, 114] width 15 height 15
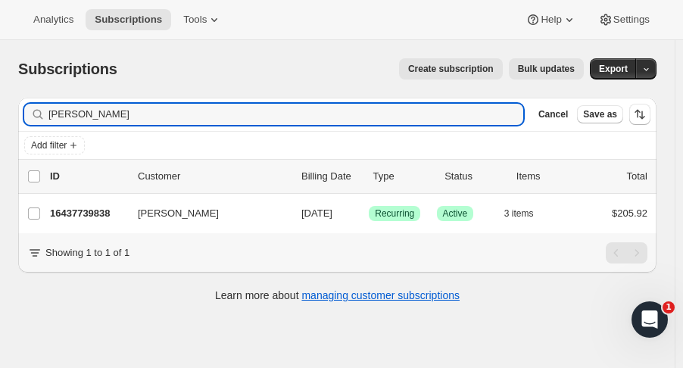
drag, startPoint x: 107, startPoint y: 115, endPoint x: -90, endPoint y: 124, distance: 197.1
click at [0, 124] on html "Analytics Subscriptions Tools Help Settings Skip to content Subscriptions. This…" at bounding box center [341, 184] width 683 height 368
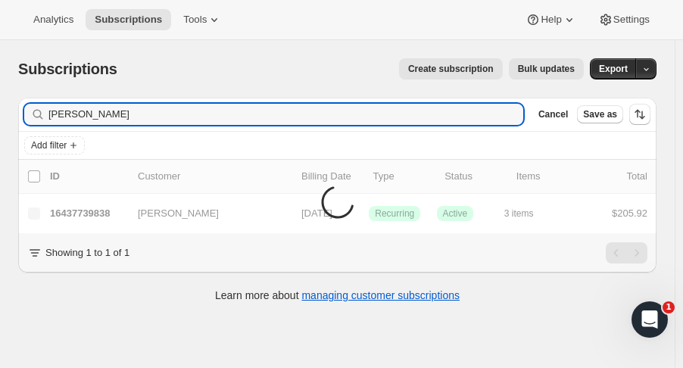
type input "mark dynan"
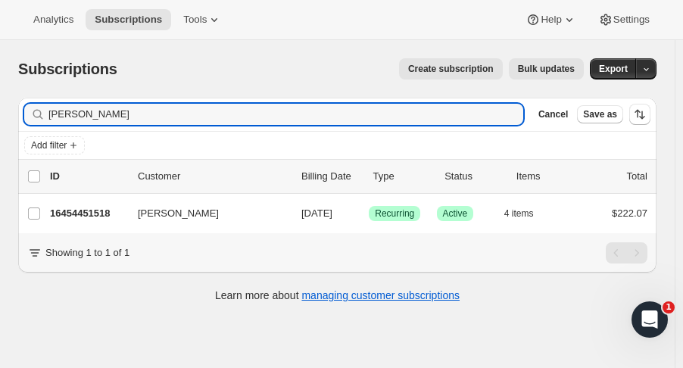
click at [92, 212] on p "16454451518" at bounding box center [88, 213] width 76 height 15
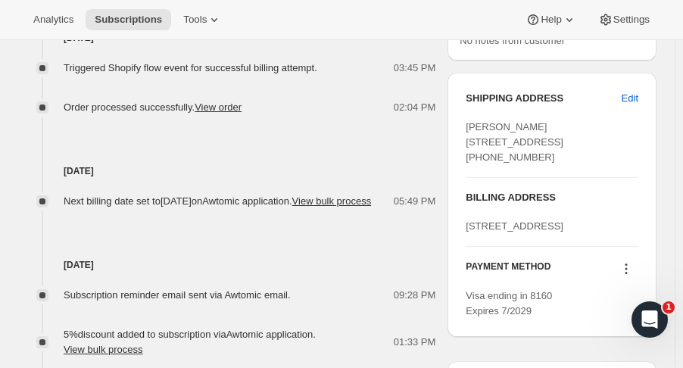
scroll to position [666, 0]
click at [489, 232] on span "1545 N Juniper St Tacoma WA 98406-1134 US" at bounding box center [515, 225] width 98 height 11
copy span "1545 N Juniper St"
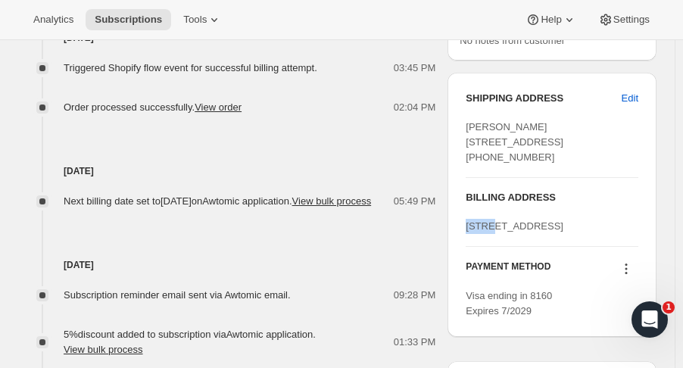
click at [638, 106] on span "Edit" at bounding box center [630, 98] width 17 height 15
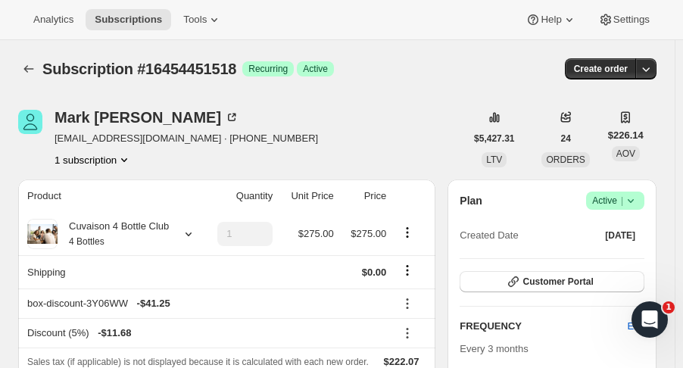
select select "WA"
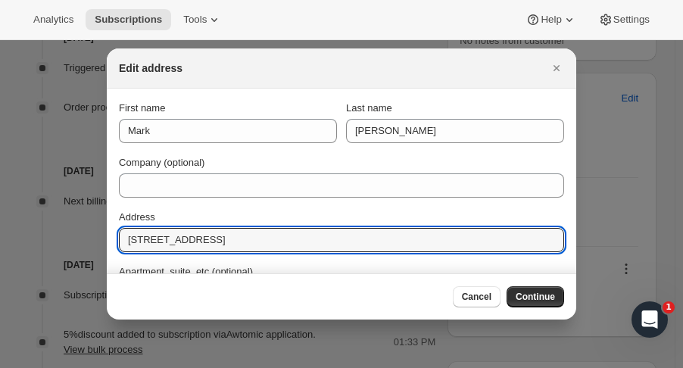
click at [215, 242] on input "2102 N Pearl St # 400D" at bounding box center [341, 240] width 445 height 24
paste input "1545 N Juniper St"
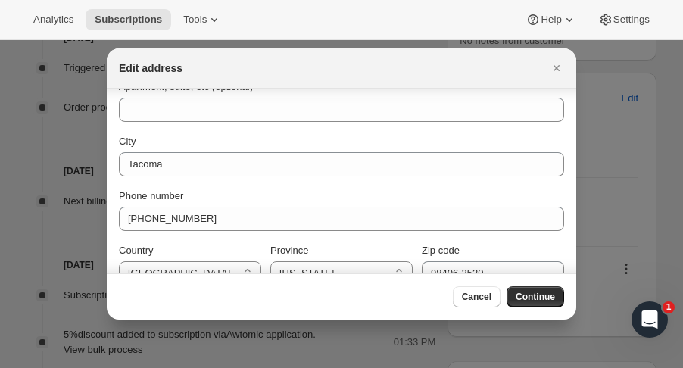
scroll to position [208, 0]
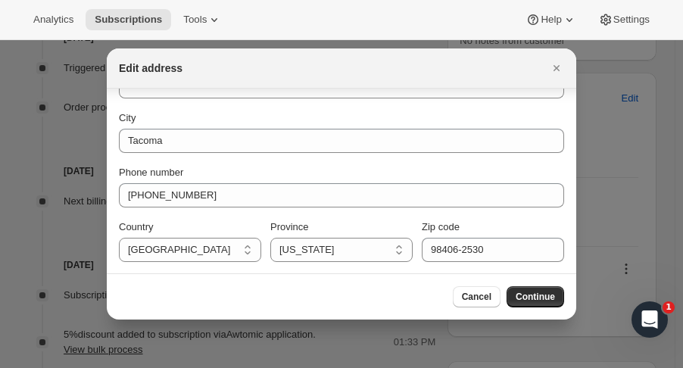
type input "1545 N Juniper St"
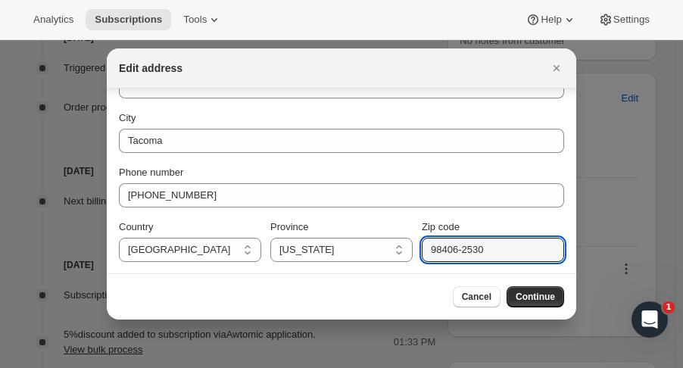
click at [498, 248] on input "98406-2530" at bounding box center [493, 250] width 142 height 24
type input "98406"
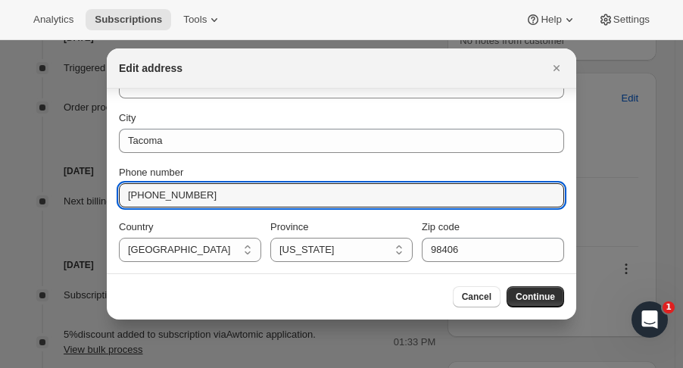
drag, startPoint x: 206, startPoint y: 202, endPoint x: 67, endPoint y: 207, distance: 139.4
paste input "(253) 677-8825"
type input "(253) 677-8825"
click at [531, 292] on span "Continue" at bounding box center [535, 297] width 39 height 12
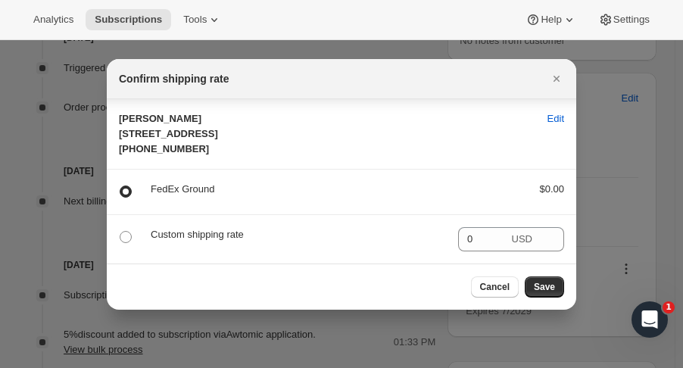
scroll to position [8, 0]
click at [542, 292] on span "Save" at bounding box center [544, 287] width 21 height 12
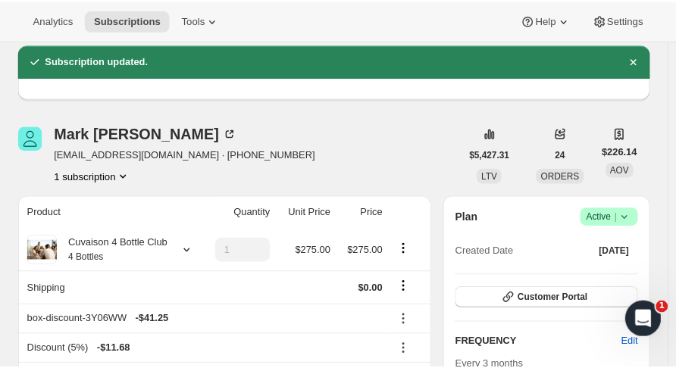
scroll to position [0, 0]
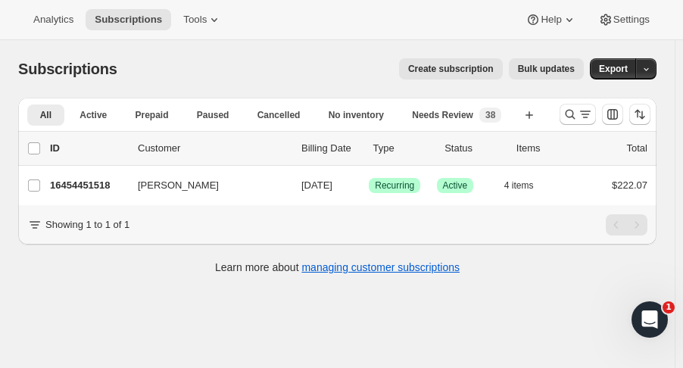
click at [569, 123] on button "Search and filter results" at bounding box center [578, 114] width 36 height 21
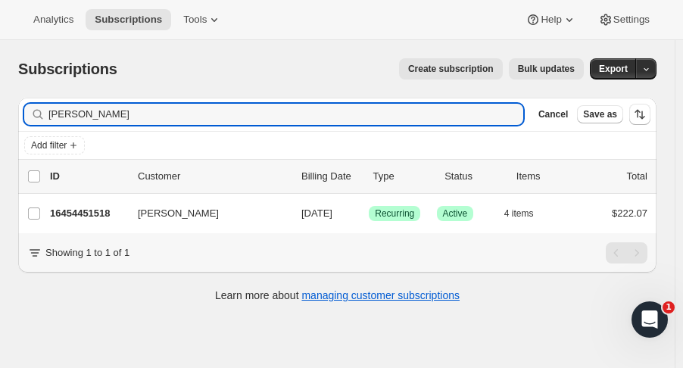
drag, startPoint x: 140, startPoint y: 121, endPoint x: -70, endPoint y: 119, distance: 209.8
click at [0, 119] on html "Analytics Subscriptions Tools Help Settings Skip to content Subscriptions. This…" at bounding box center [341, 184] width 683 height 368
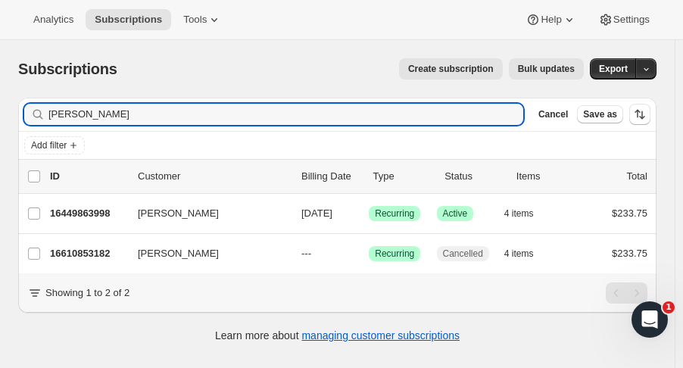
type input "[PERSON_NAME]"
click at [74, 219] on p "16449863998" at bounding box center [88, 213] width 76 height 15
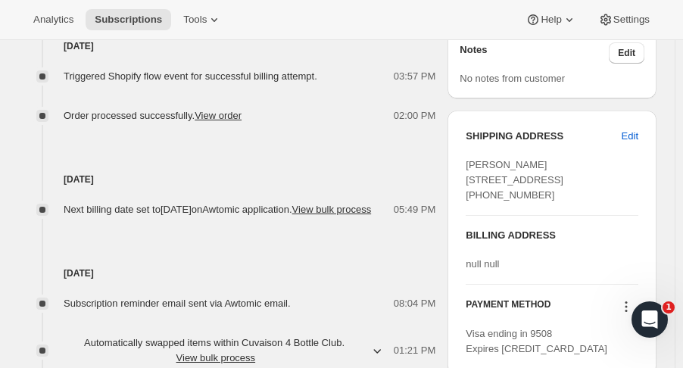
scroll to position [627, 0]
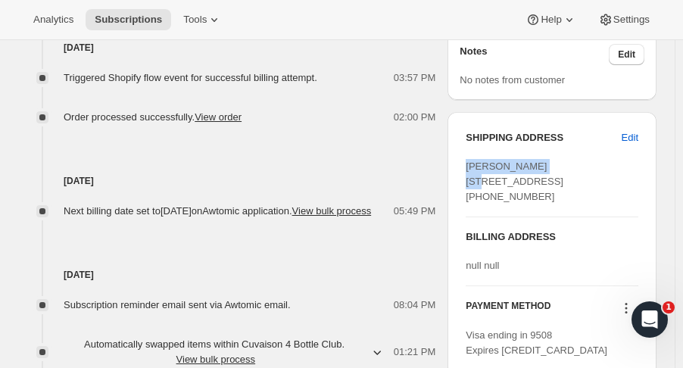
drag, startPoint x: 551, startPoint y: 178, endPoint x: 470, endPoint y: 179, distance: 81.0
click at [470, 179] on div "SHIPPING ADDRESS Edit [PERSON_NAME] [STREET_ADDRESS] [PHONE_NUMBER] BILLING ADD…" at bounding box center [552, 244] width 209 height 264
copy span "[PERSON_NAME]"
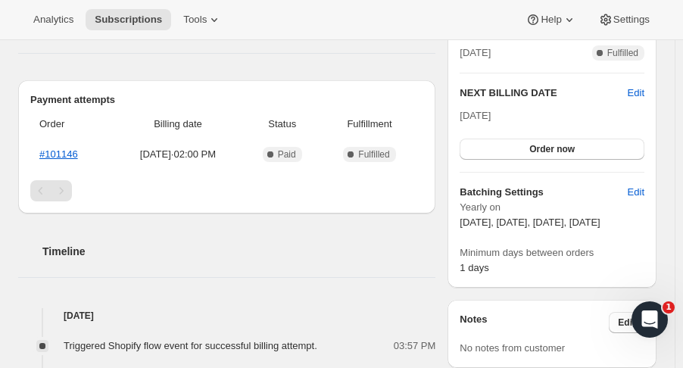
scroll to position [362, 0]
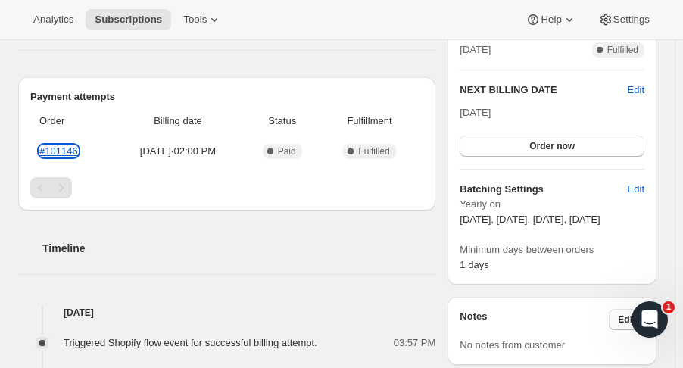
click at [54, 154] on link "#101146" at bounding box center [58, 150] width 39 height 11
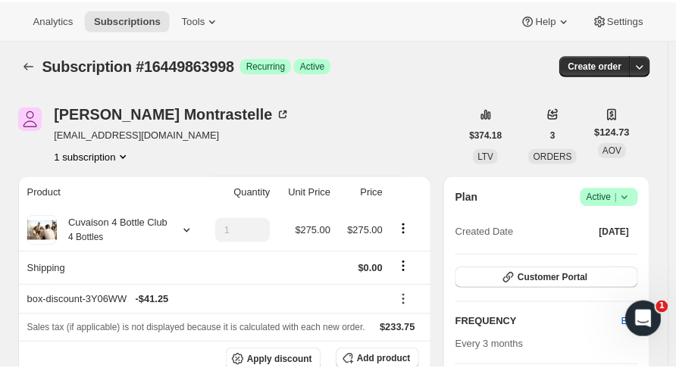
scroll to position [0, 0]
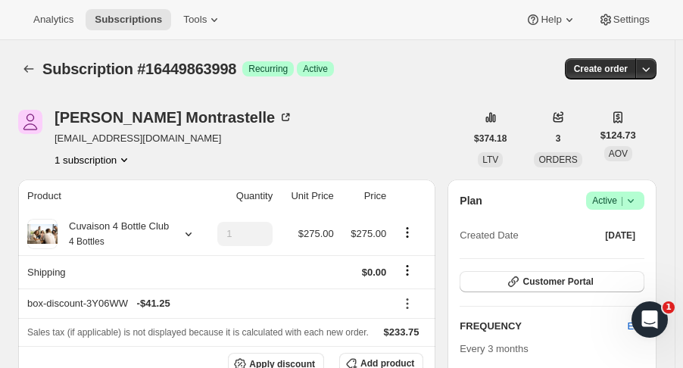
click at [33, 69] on icon "Subscriptions" at bounding box center [29, 69] width 10 height 8
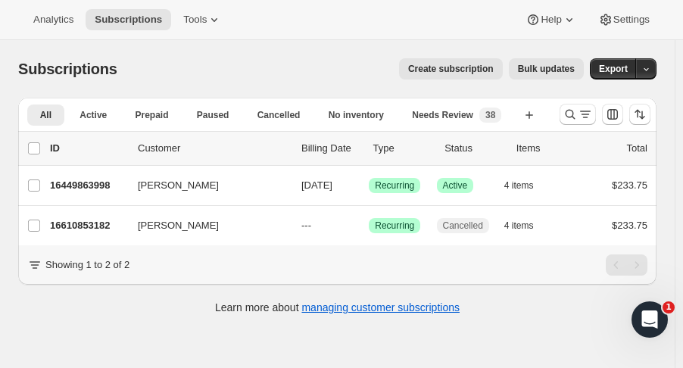
click at [89, 186] on p "16449863998" at bounding box center [88, 185] width 76 height 15
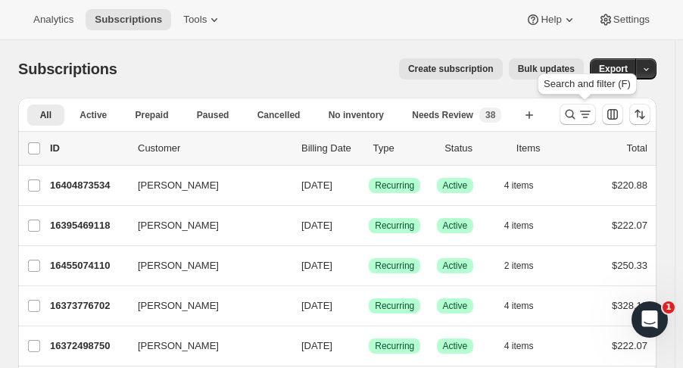
click at [569, 115] on button "Search and filter results" at bounding box center [578, 114] width 36 height 21
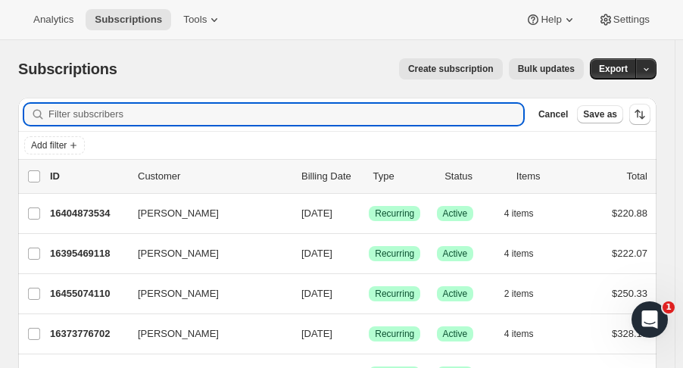
paste input "[EMAIL_ADDRESS][DOMAIN_NAME]"
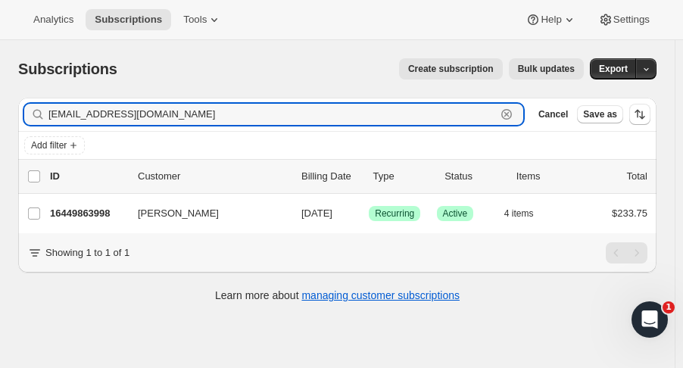
type input "[EMAIL_ADDRESS][DOMAIN_NAME]"
click at [89, 214] on p "16449863998" at bounding box center [88, 213] width 76 height 15
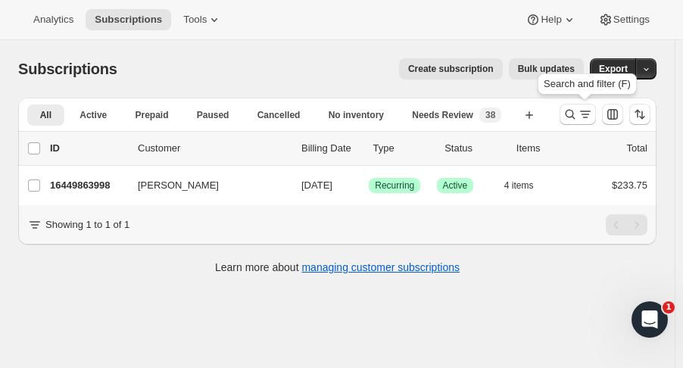
click at [578, 117] on icon "Search and filter results" at bounding box center [570, 114] width 15 height 15
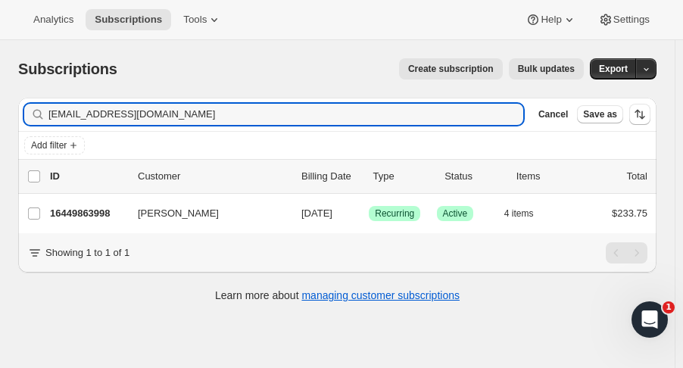
drag, startPoint x: 189, startPoint y: 113, endPoint x: -39, endPoint y: 116, distance: 228.7
click at [0, 116] on html "Analytics Subscriptions Tools Help Settings Skip to content Subscriptions. This…" at bounding box center [341, 184] width 683 height 368
type input "champio"
click at [105, 218] on p "16378364222" at bounding box center [88, 213] width 76 height 15
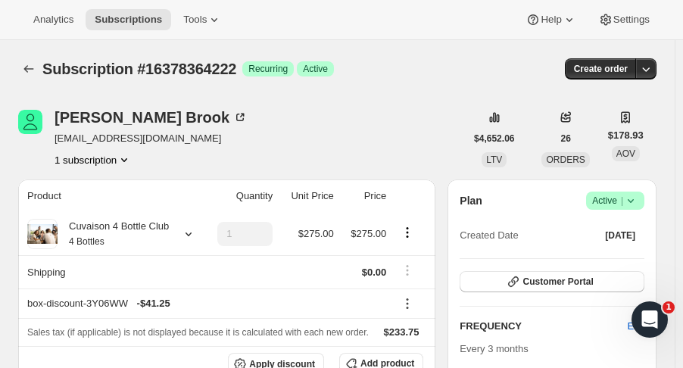
click at [30, 60] on button "Subscriptions" at bounding box center [28, 68] width 21 height 21
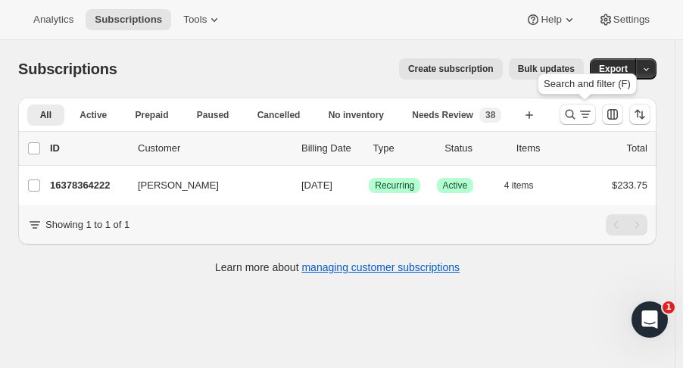
click at [577, 111] on icon "Search and filter results" at bounding box center [570, 114] width 15 height 15
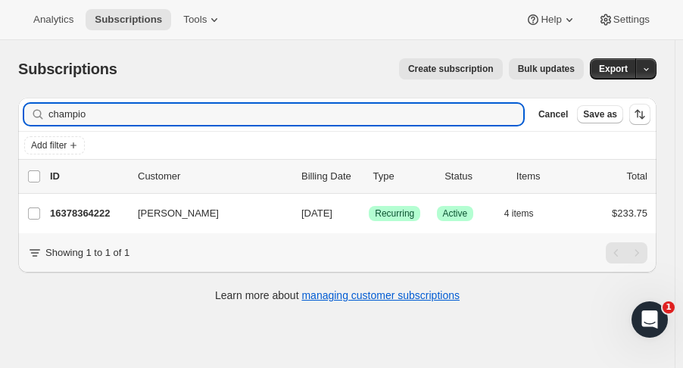
drag, startPoint x: 98, startPoint y: 116, endPoint x: -91, endPoint y: 114, distance: 189.3
click at [0, 114] on html "Analytics Subscriptions Tools Help Settings Skip to content Subscriptions. This…" at bounding box center [341, 184] width 683 height 368
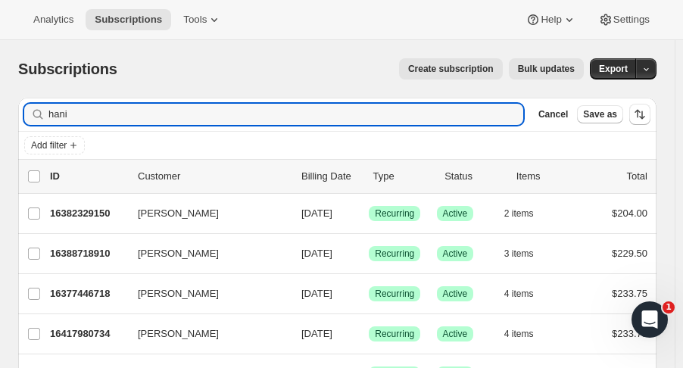
type input "hani"
